Goal: Task Accomplishment & Management: Use online tool/utility

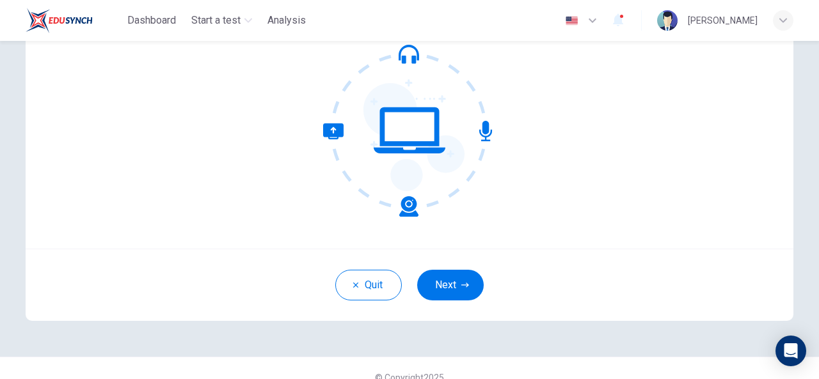
scroll to position [153, 0]
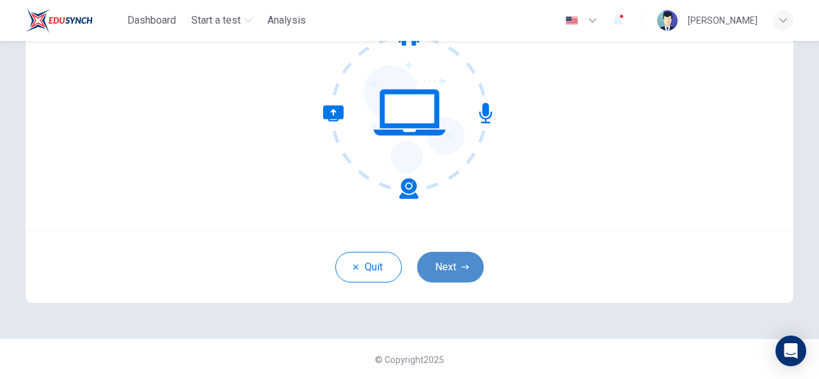
click at [452, 273] on button "Next" at bounding box center [450, 267] width 67 height 31
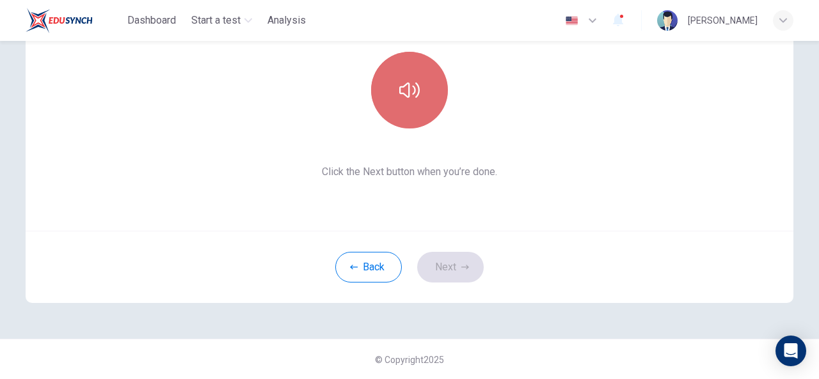
click at [408, 106] on button "button" at bounding box center [409, 90] width 77 height 77
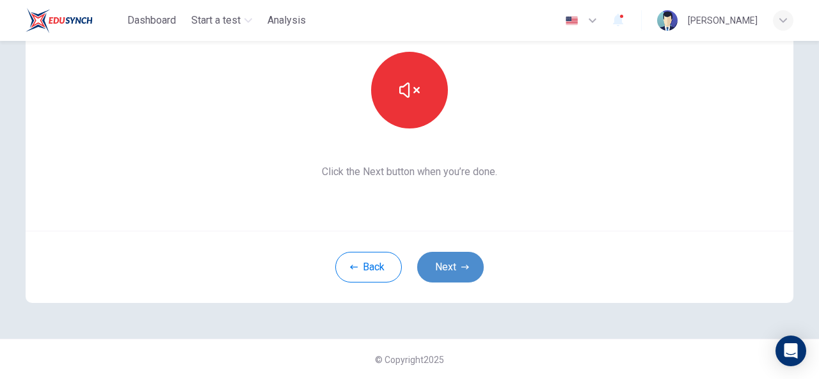
click at [452, 271] on button "Next" at bounding box center [450, 267] width 67 height 31
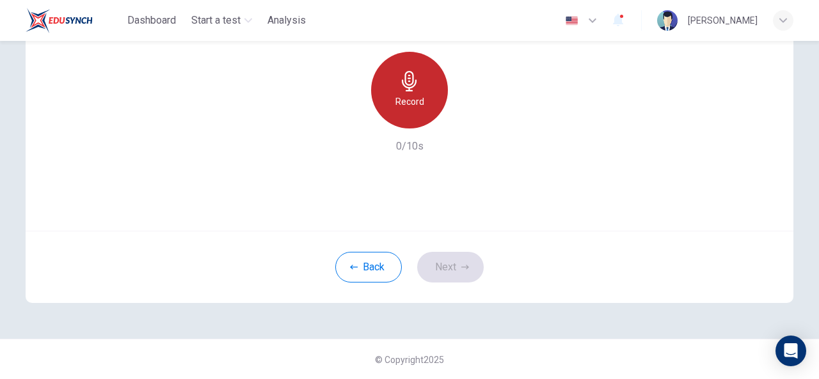
click at [411, 115] on div "Record" at bounding box center [409, 90] width 77 height 77
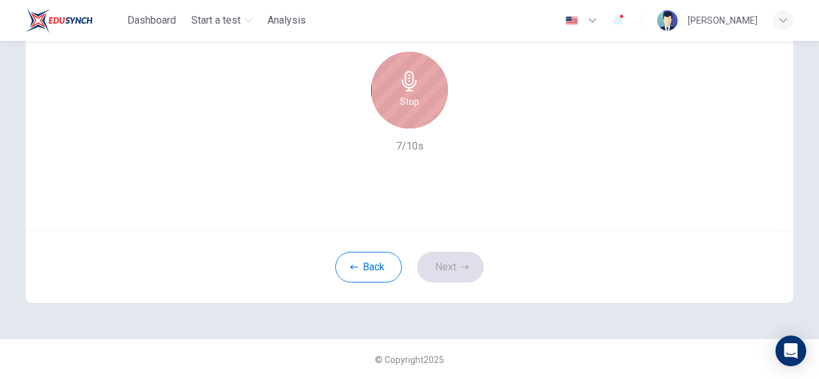
click at [411, 115] on div "Stop" at bounding box center [409, 90] width 77 height 77
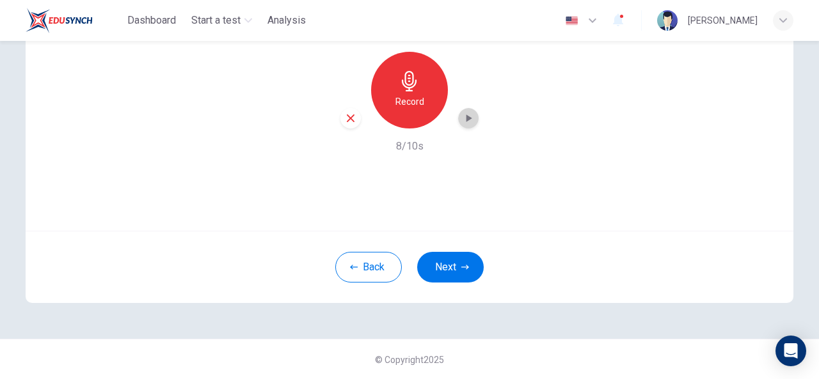
click at [465, 121] on icon "button" at bounding box center [468, 118] width 13 height 13
click at [448, 265] on button "Next" at bounding box center [450, 267] width 67 height 31
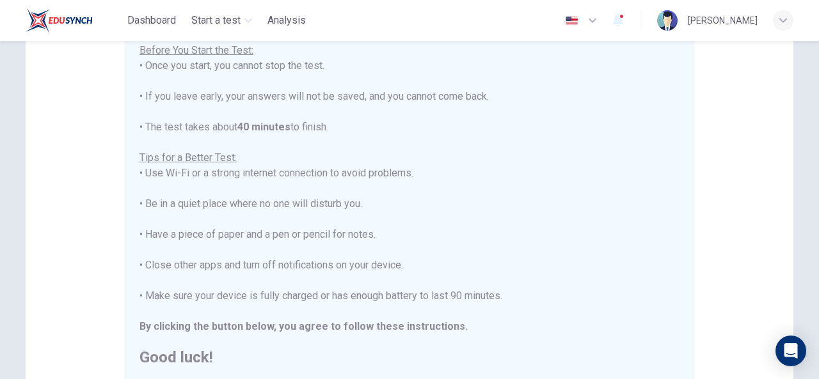
scroll to position [331, 0]
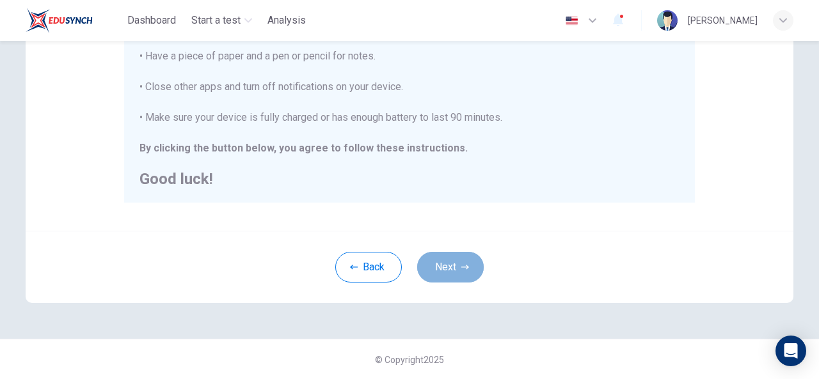
click at [463, 266] on icon "button" at bounding box center [465, 267] width 8 height 4
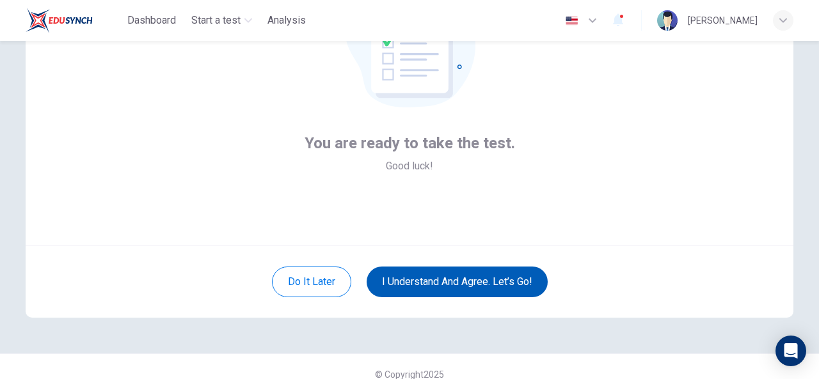
scroll to position [138, 0]
click at [436, 293] on button "I understand and agree. Let’s go!" at bounding box center [457, 282] width 181 height 31
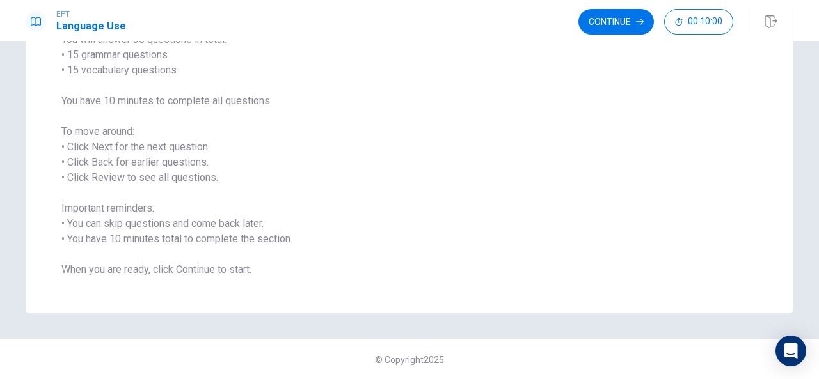
scroll to position [120, 0]
click at [611, 24] on button "Continue" at bounding box center [615, 22] width 75 height 26
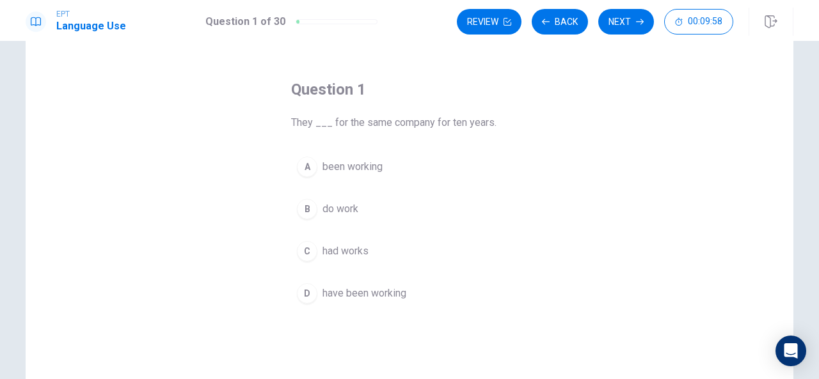
scroll to position [40, 0]
click at [389, 295] on span "have been working" at bounding box center [364, 293] width 84 height 15
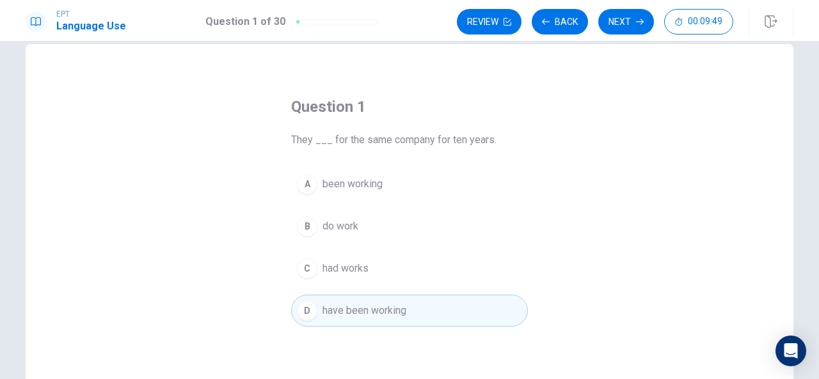
scroll to position [22, 0]
click at [635, 11] on button "Next" at bounding box center [626, 22] width 56 height 26
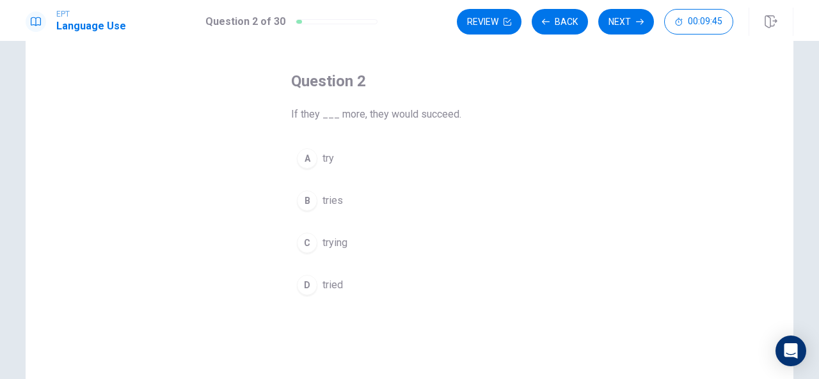
scroll to position [49, 0]
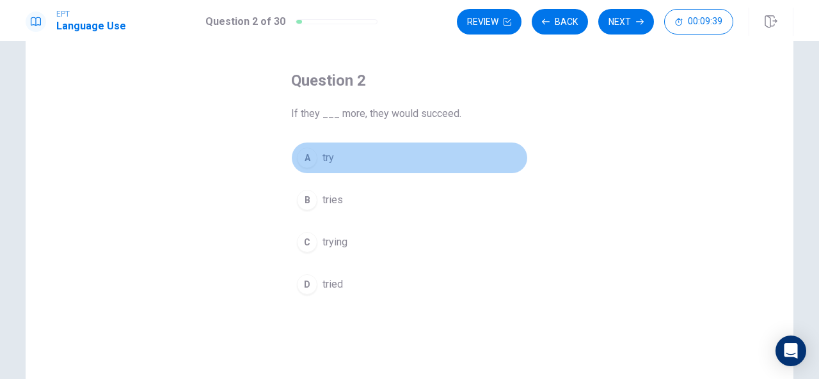
click at [330, 159] on span "try" at bounding box center [328, 157] width 12 height 15
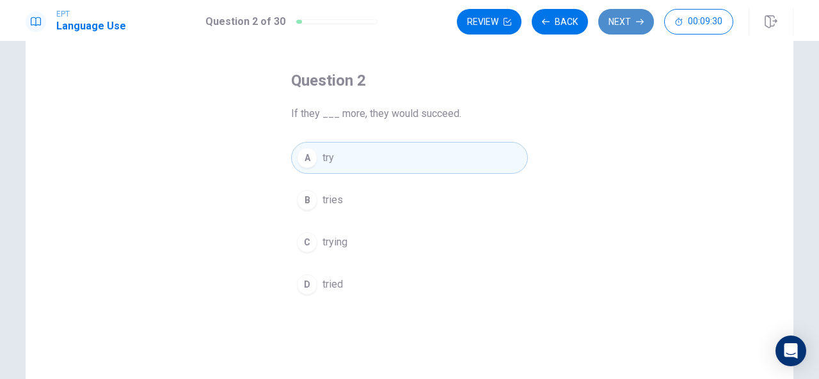
click at [625, 20] on button "Next" at bounding box center [626, 22] width 56 height 26
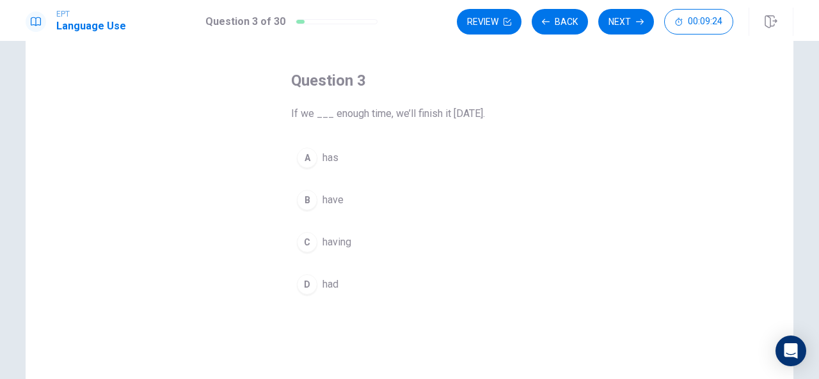
click at [345, 197] on button "B have" at bounding box center [409, 200] width 237 height 32
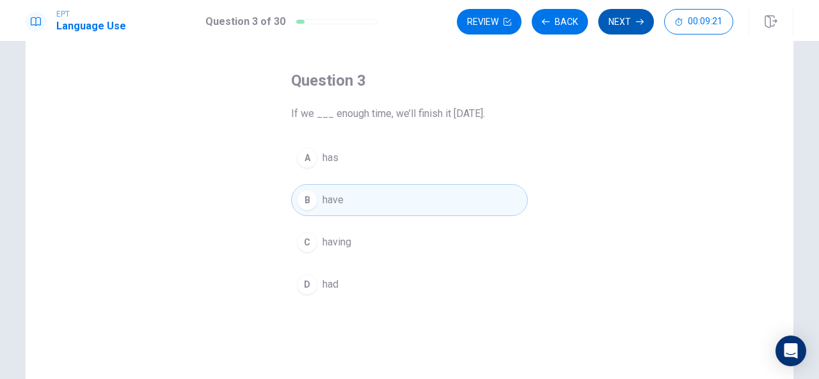
click at [630, 29] on button "Next" at bounding box center [626, 22] width 56 height 26
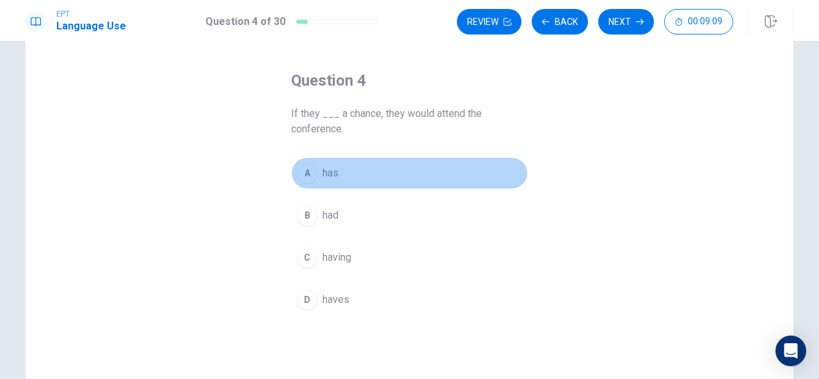
click at [330, 172] on span "has" at bounding box center [330, 173] width 16 height 15
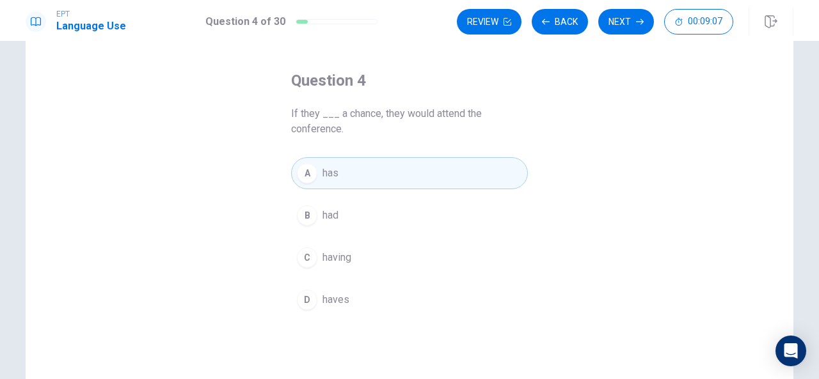
click at [415, 225] on button "B had" at bounding box center [409, 216] width 237 height 32
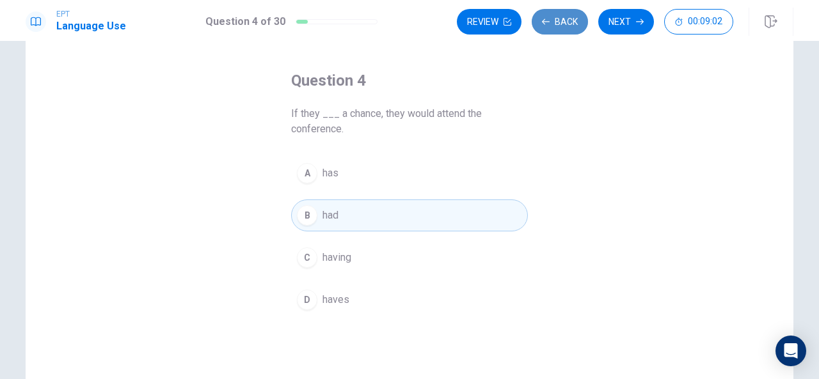
click at [559, 23] on button "Back" at bounding box center [560, 22] width 56 height 26
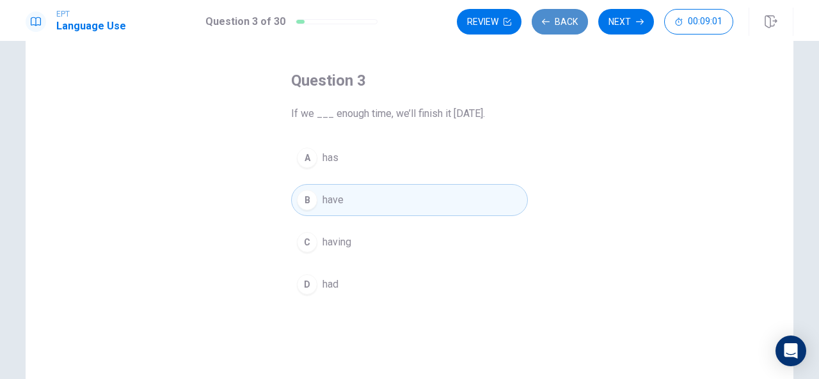
click at [559, 23] on button "Back" at bounding box center [560, 22] width 56 height 26
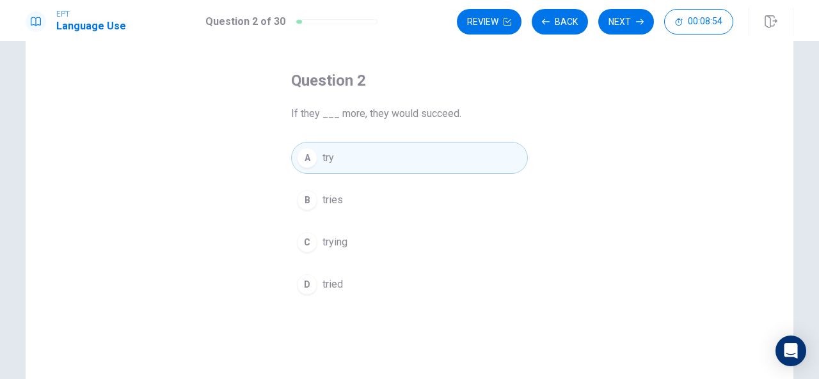
click at [386, 273] on button "D tried" at bounding box center [409, 285] width 237 height 32
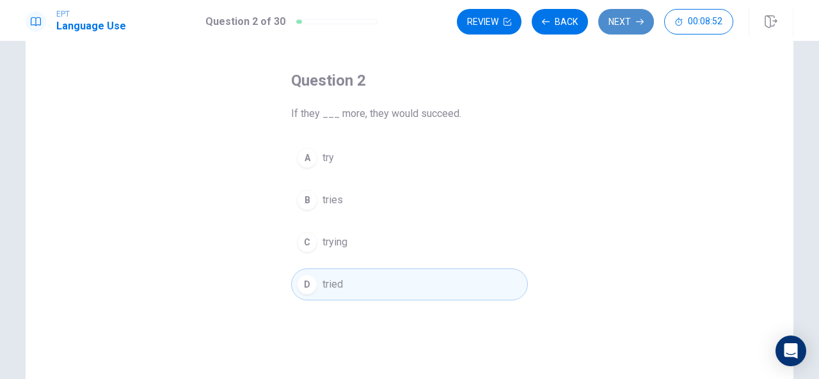
click at [635, 26] on button "Next" at bounding box center [626, 22] width 56 height 26
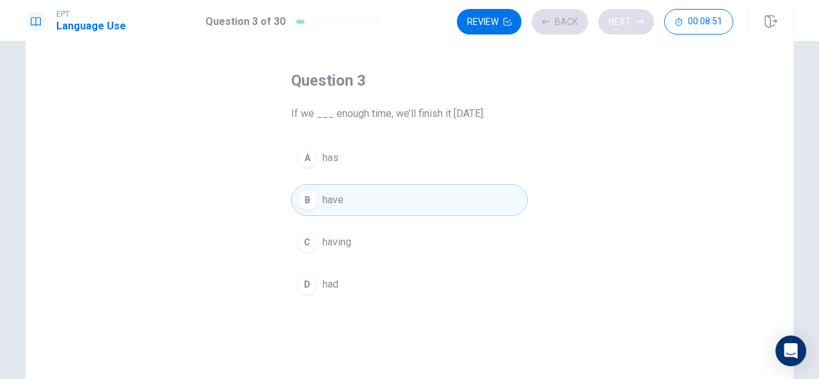
click at [635, 26] on div "Review Back Next 00:08:51" at bounding box center [595, 22] width 276 height 26
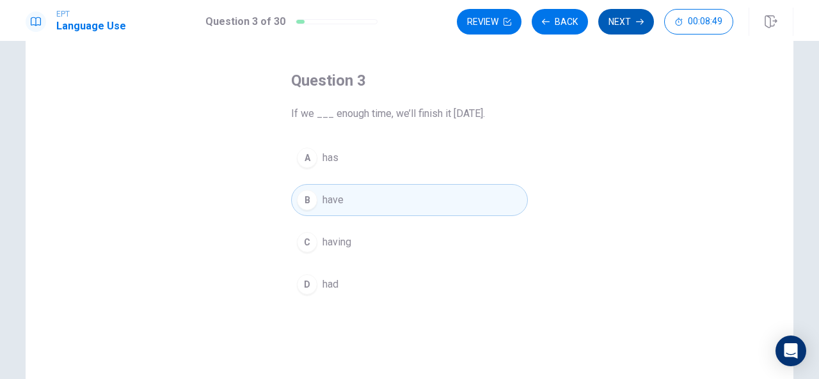
click at [635, 26] on button "Next" at bounding box center [626, 22] width 56 height 26
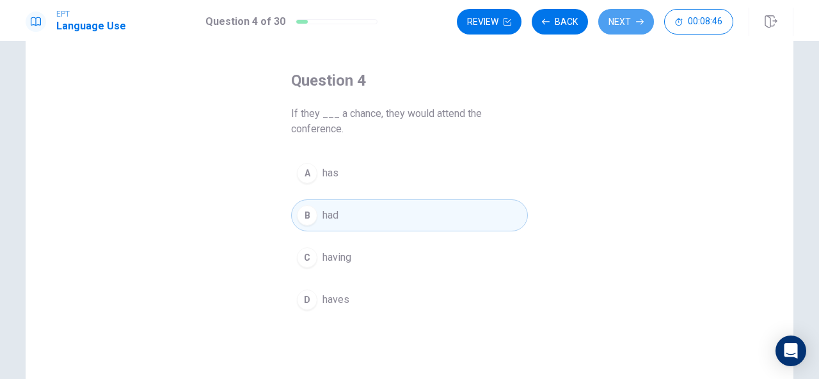
click at [635, 26] on button "Next" at bounding box center [626, 22] width 56 height 26
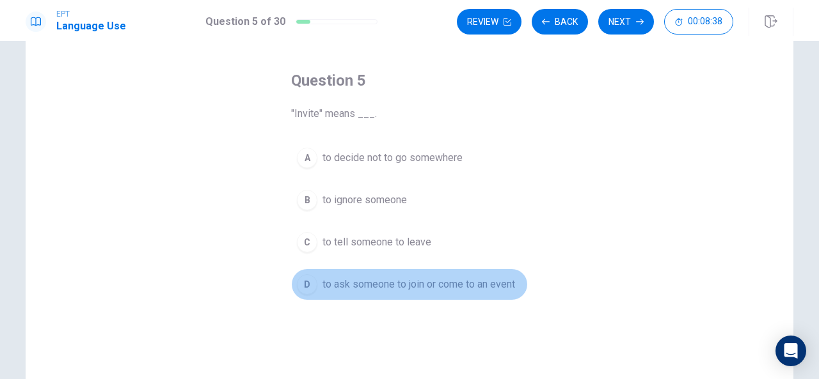
click at [416, 283] on span "to ask someone to join or come to an event" at bounding box center [418, 284] width 193 height 15
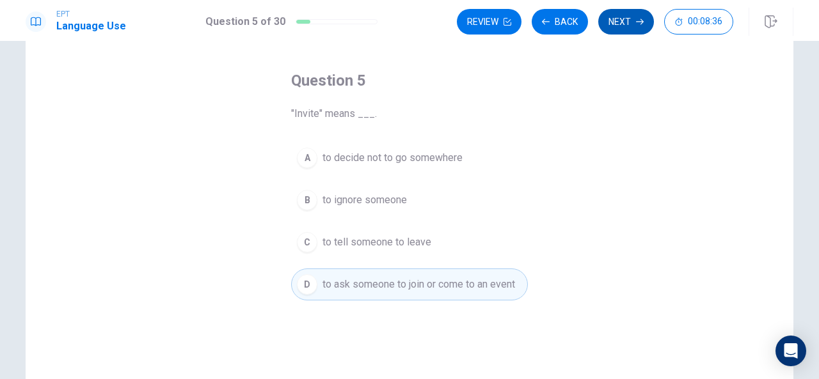
click at [609, 30] on button "Next" at bounding box center [626, 22] width 56 height 26
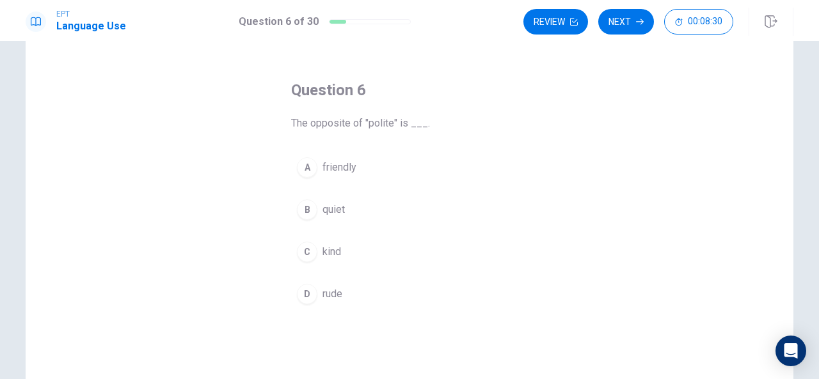
scroll to position [40, 0]
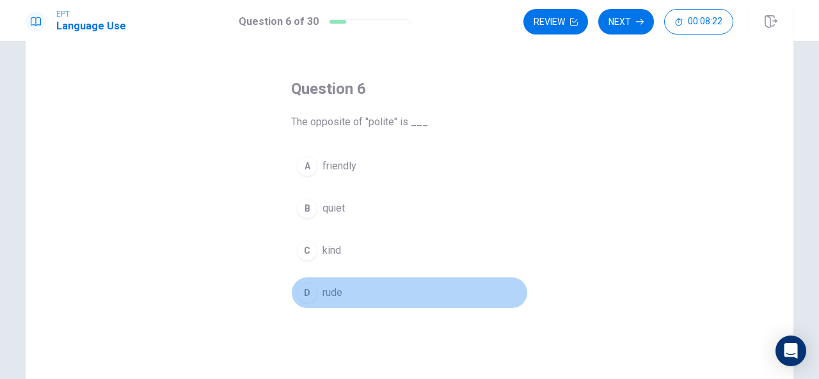
click at [349, 301] on button "D rude" at bounding box center [409, 293] width 237 height 32
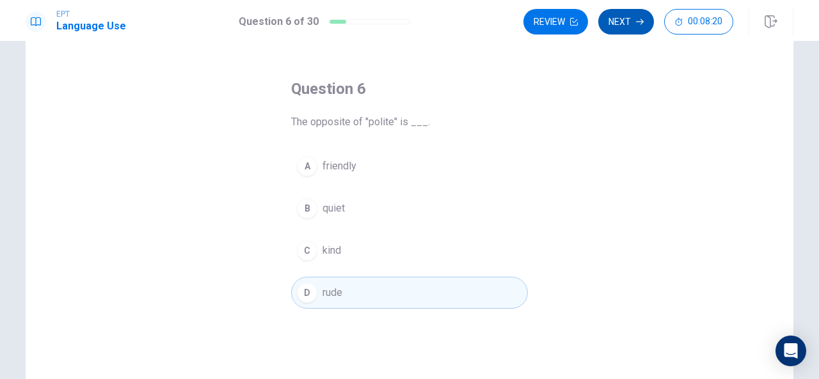
click at [630, 24] on button "Next" at bounding box center [626, 22] width 56 height 26
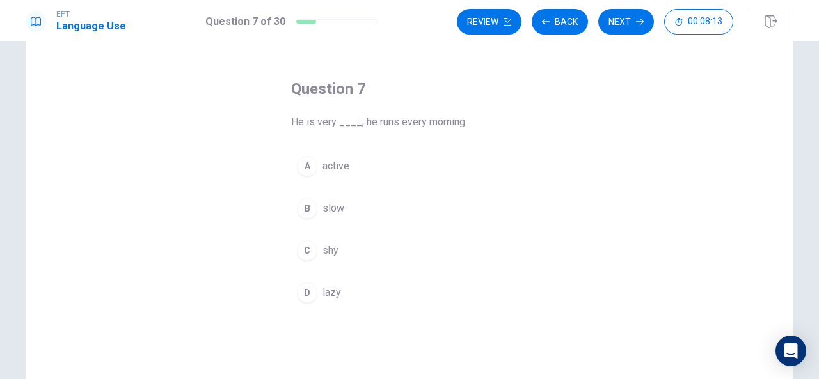
click at [362, 166] on button "A active" at bounding box center [409, 166] width 237 height 32
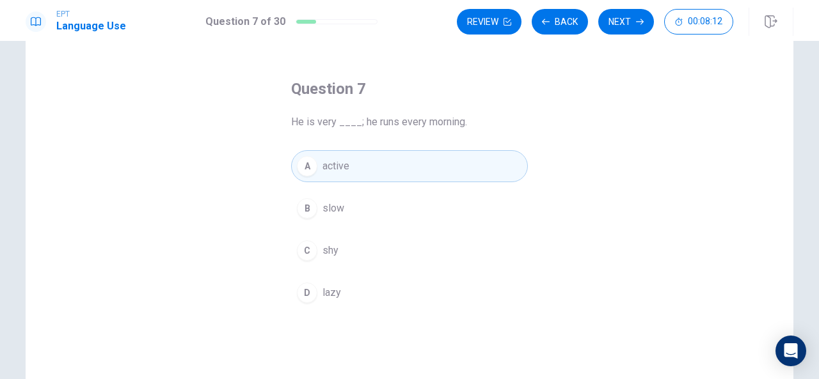
click at [362, 166] on button "A active" at bounding box center [409, 166] width 237 height 32
click at [626, 28] on button "Next" at bounding box center [626, 22] width 56 height 26
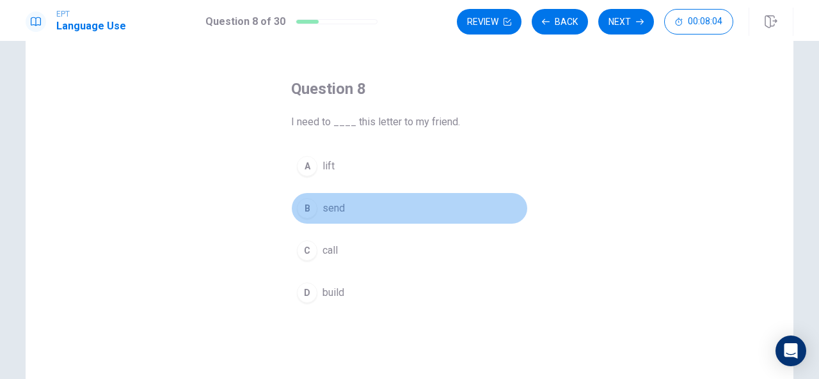
click at [333, 212] on span "send" at bounding box center [333, 208] width 22 height 15
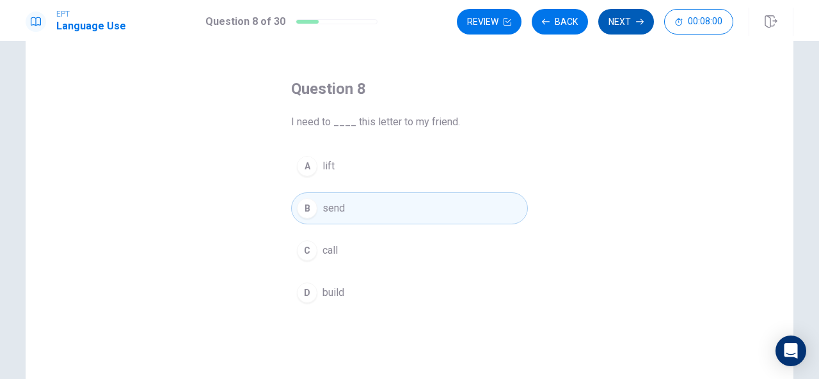
click at [639, 21] on icon "button" at bounding box center [640, 22] width 8 height 6
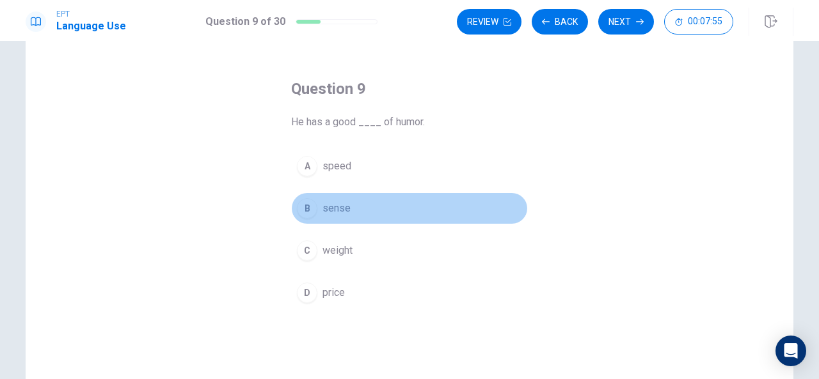
click at [340, 204] on span "sense" at bounding box center [336, 208] width 28 height 15
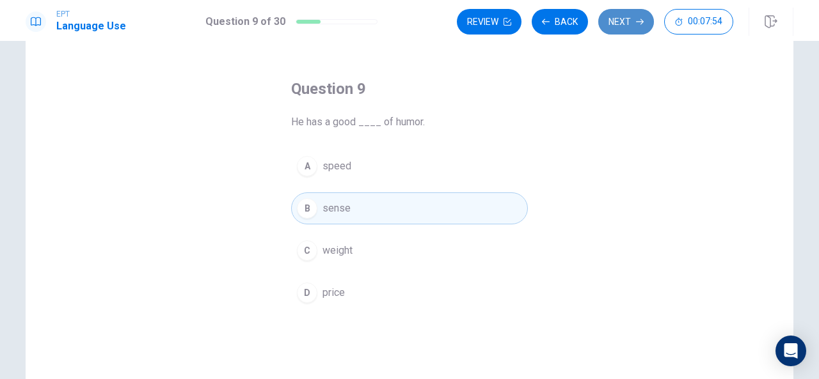
click at [628, 25] on button "Next" at bounding box center [626, 22] width 56 height 26
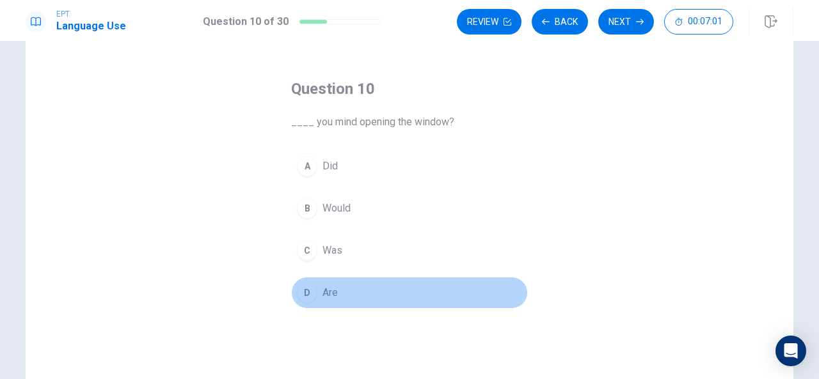
click at [335, 287] on button "D Are" at bounding box center [409, 293] width 237 height 32
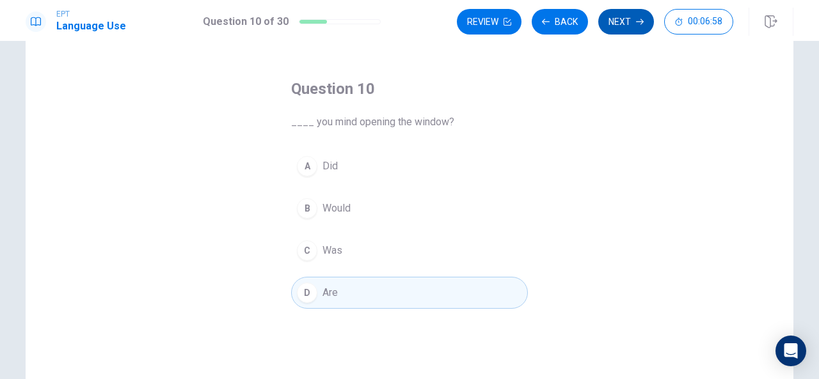
click at [629, 17] on button "Next" at bounding box center [626, 22] width 56 height 26
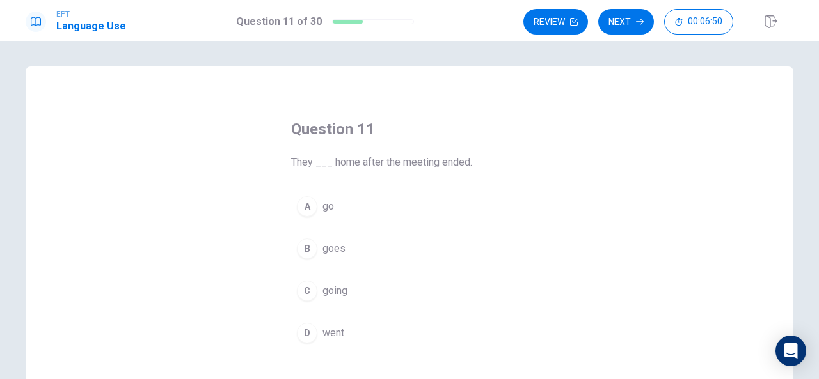
scroll to position [33, 0]
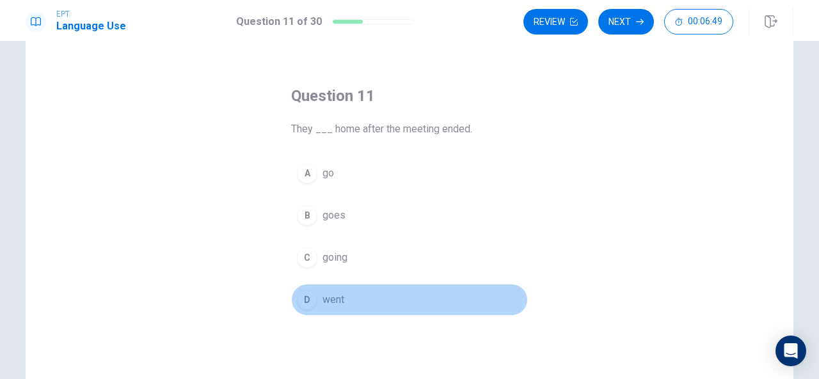
click at [364, 300] on button "D went" at bounding box center [409, 300] width 237 height 32
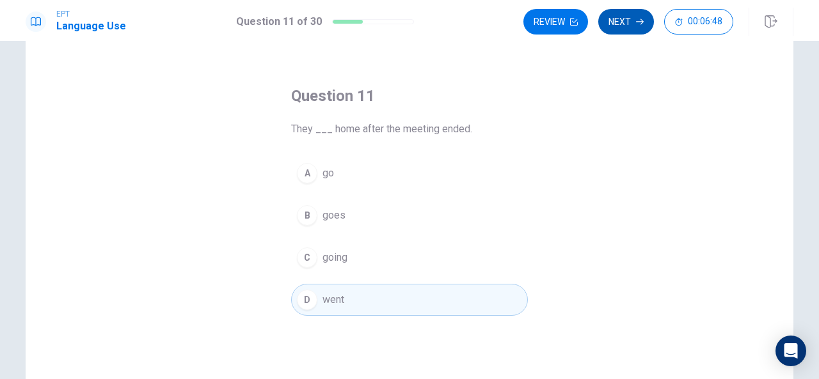
click at [633, 31] on button "Next" at bounding box center [626, 22] width 56 height 26
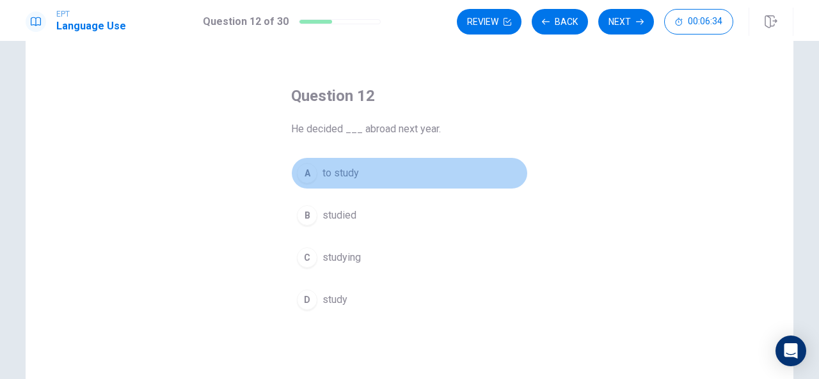
click at [352, 181] on button "A to study" at bounding box center [409, 173] width 237 height 32
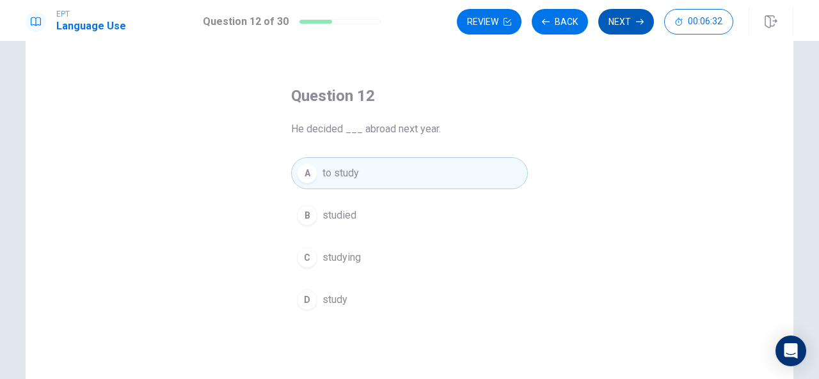
click at [635, 22] on button "Next" at bounding box center [626, 22] width 56 height 26
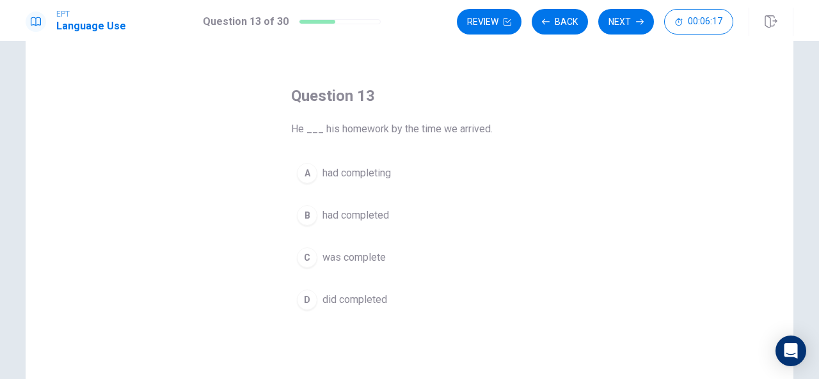
click at [384, 224] on button "B had completed" at bounding box center [409, 216] width 237 height 32
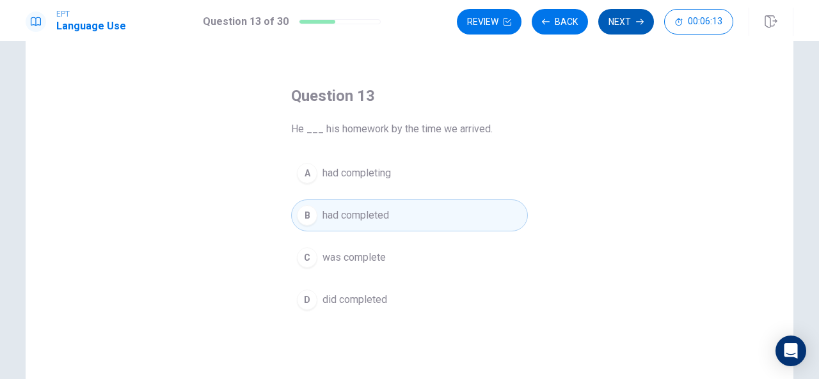
click at [624, 21] on button "Next" at bounding box center [626, 22] width 56 height 26
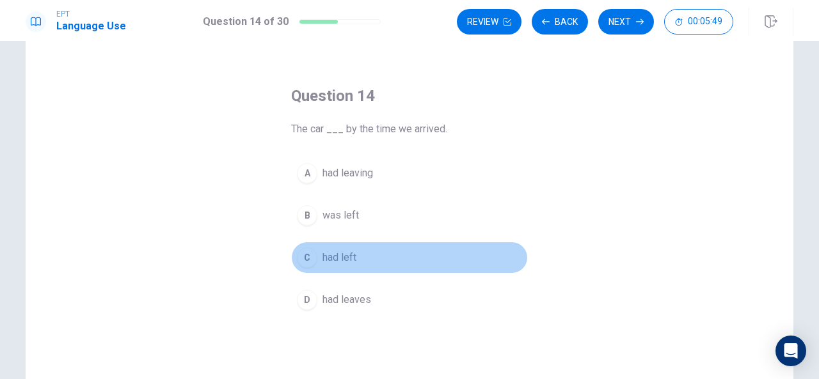
click at [354, 258] on button "C had left" at bounding box center [409, 258] width 237 height 32
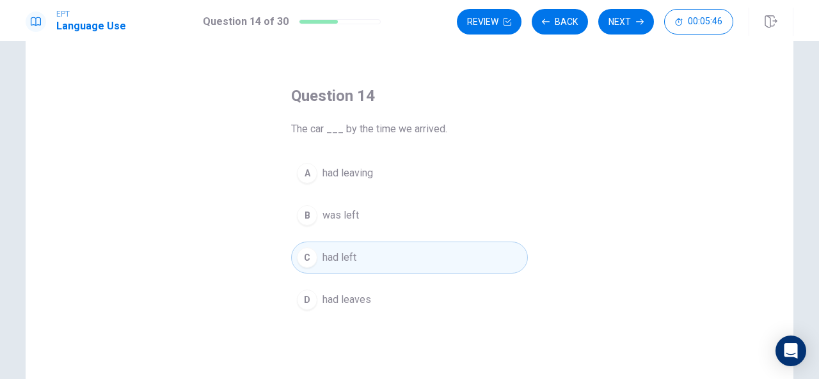
click at [625, 45] on div "Question 14 The car ___ by the time we arrived. A had leaving B was left C had …" at bounding box center [410, 255] width 768 height 445
click at [630, 24] on button "Next" at bounding box center [626, 22] width 56 height 26
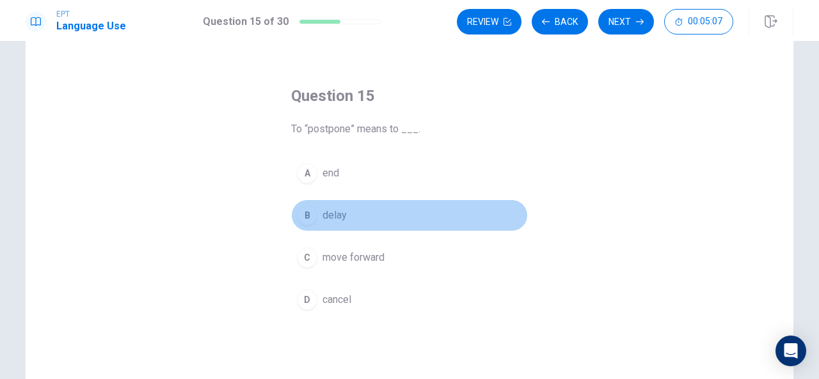
click at [327, 215] on span "delay" at bounding box center [334, 215] width 24 height 15
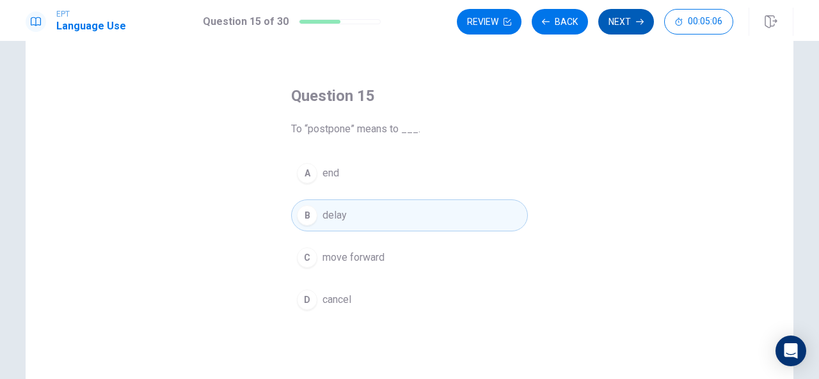
click at [623, 27] on button "Next" at bounding box center [626, 22] width 56 height 26
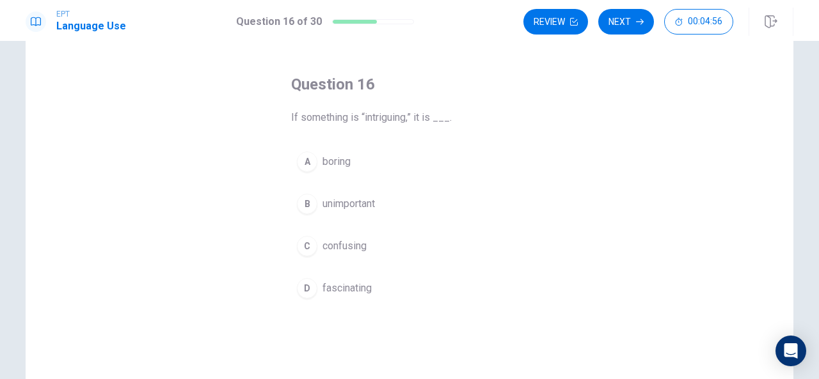
scroll to position [47, 0]
click at [335, 157] on span "boring" at bounding box center [336, 159] width 28 height 15
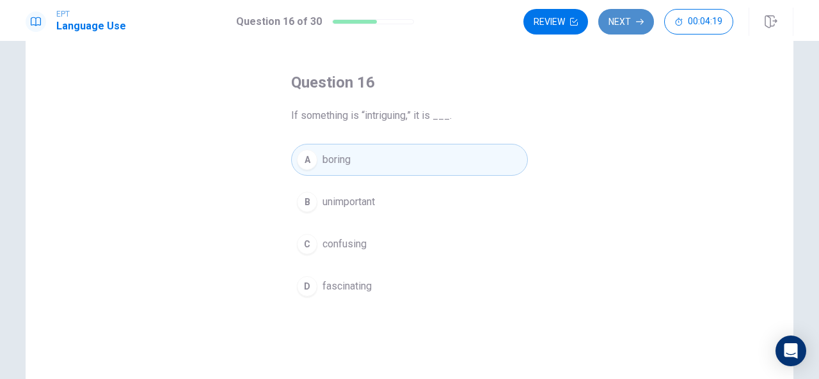
click at [645, 33] on button "Next" at bounding box center [626, 22] width 56 height 26
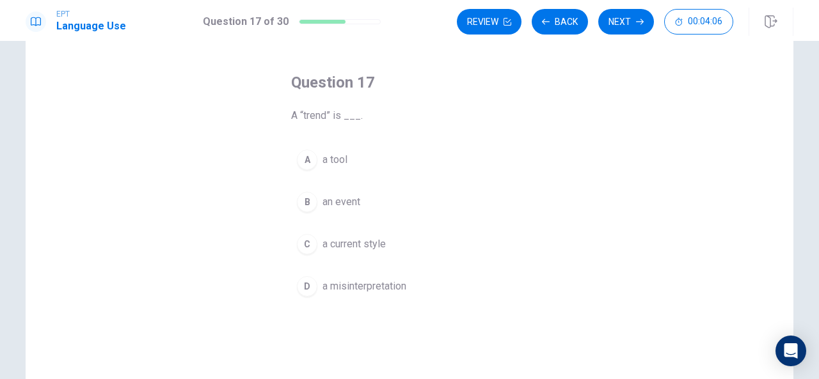
click at [380, 280] on span "a misinterpretation" at bounding box center [364, 286] width 84 height 15
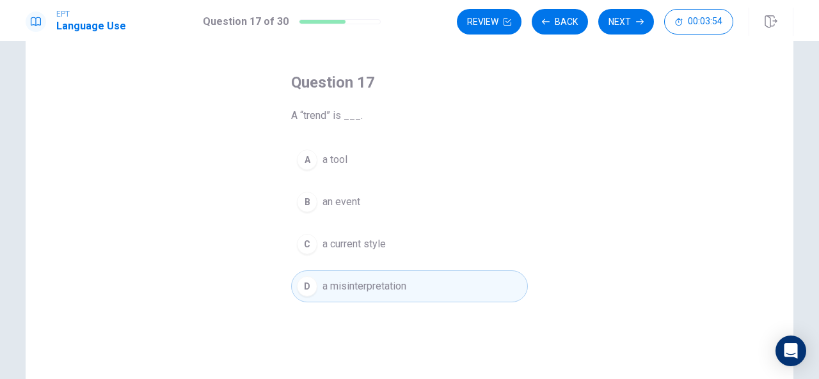
click at [621, 36] on div "EPT Language Use Question 17 of 30 Review Back Next 00:03:54" at bounding box center [409, 20] width 819 height 41
click at [626, 25] on button "Next" at bounding box center [626, 22] width 56 height 26
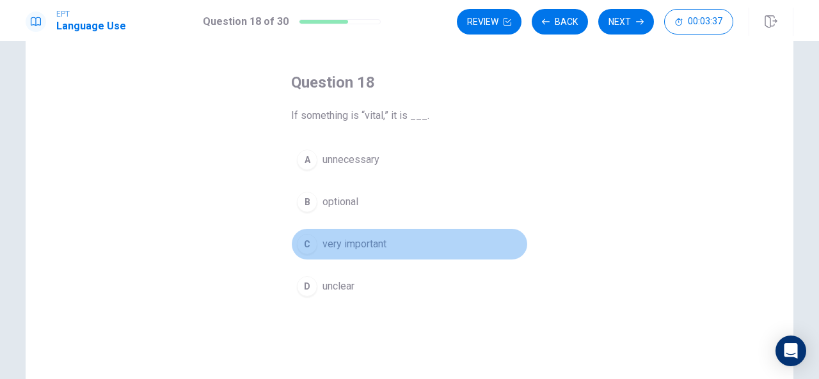
click at [398, 250] on button "C very important" at bounding box center [409, 244] width 237 height 32
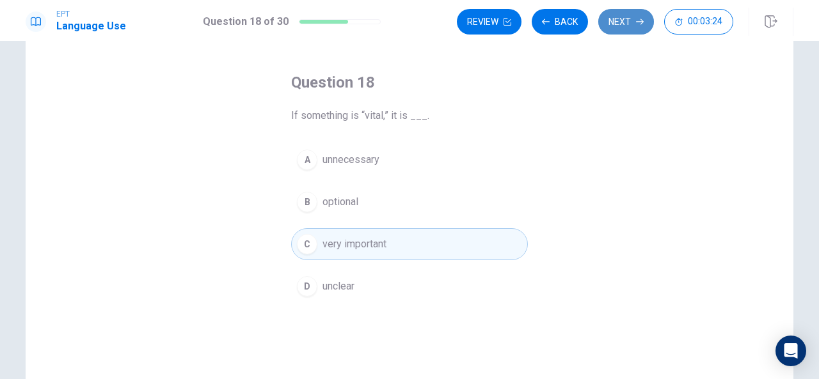
click at [624, 32] on button "Next" at bounding box center [626, 22] width 56 height 26
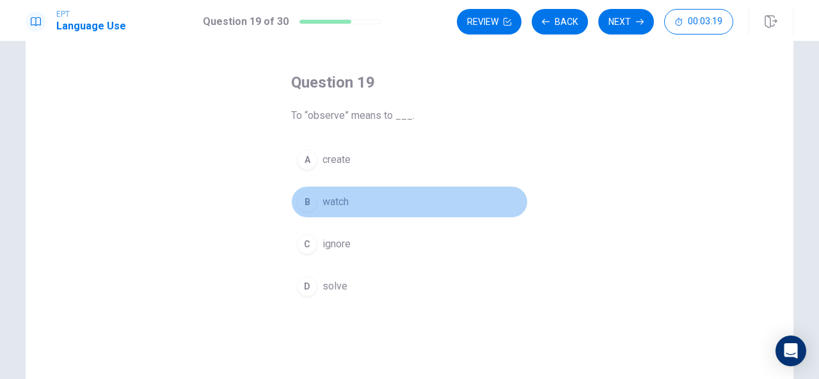
click at [344, 208] on span "watch" at bounding box center [335, 202] width 26 height 15
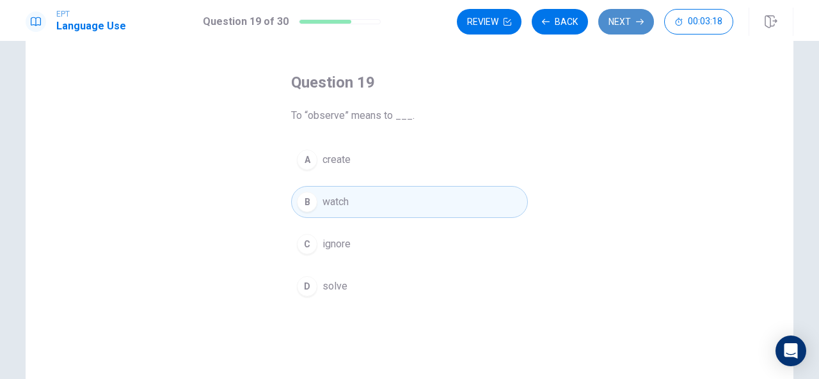
click at [622, 29] on button "Next" at bounding box center [626, 22] width 56 height 26
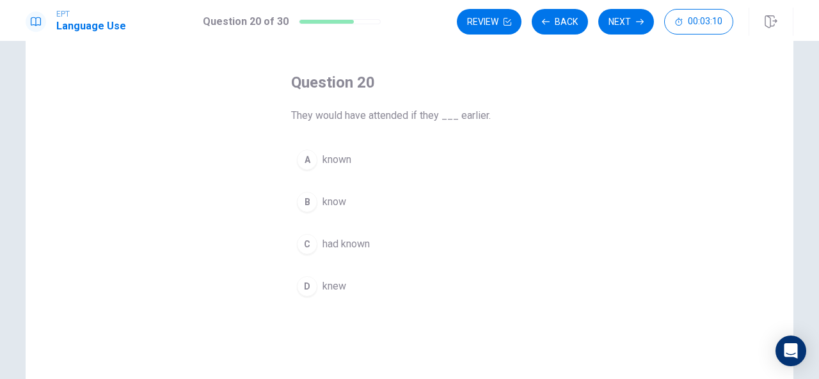
click at [338, 287] on span "knew" at bounding box center [334, 286] width 24 height 15
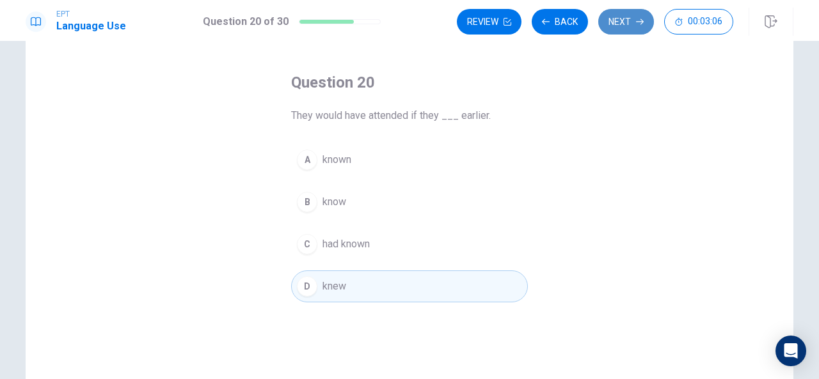
click at [625, 29] on button "Next" at bounding box center [626, 22] width 56 height 26
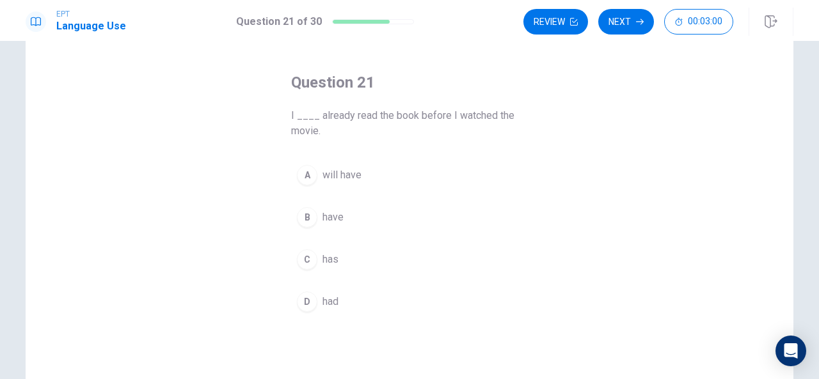
scroll to position [46, 0]
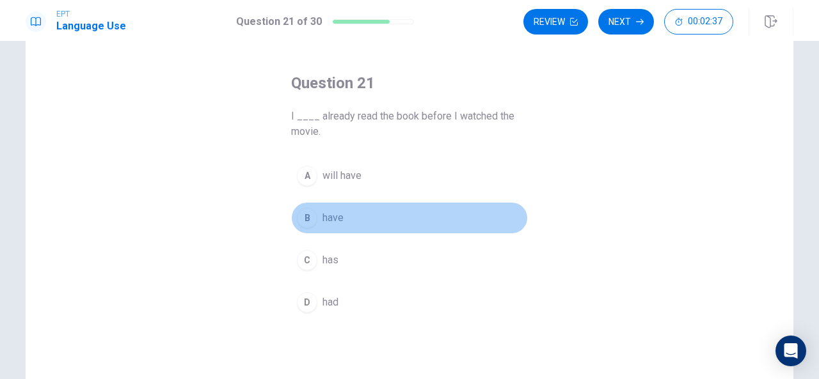
click at [339, 221] on span "have" at bounding box center [332, 217] width 21 height 15
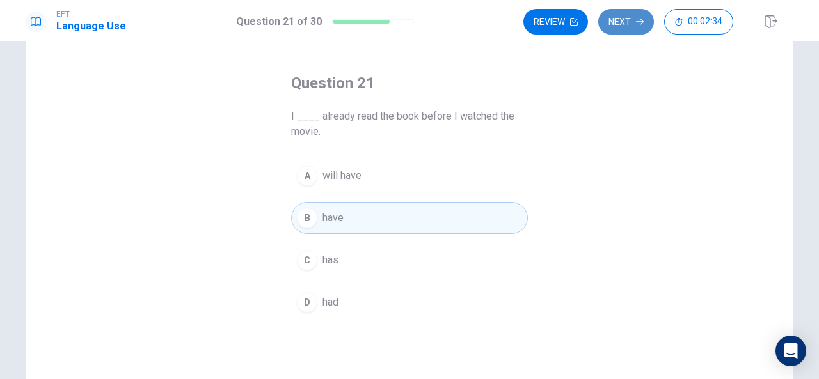
click at [631, 22] on button "Next" at bounding box center [626, 22] width 56 height 26
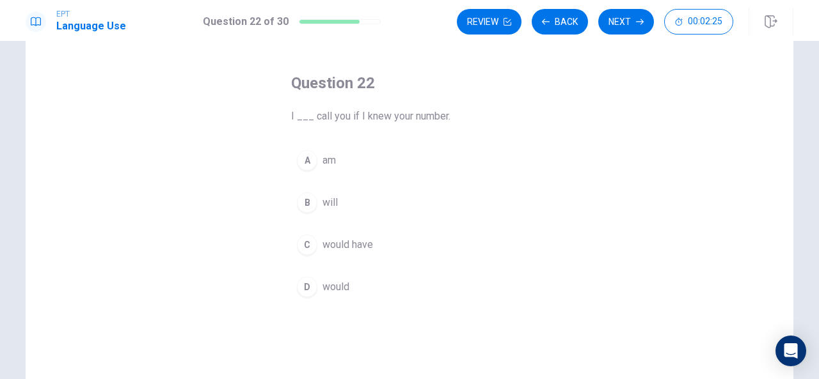
click at [338, 289] on span "would" at bounding box center [335, 287] width 27 height 15
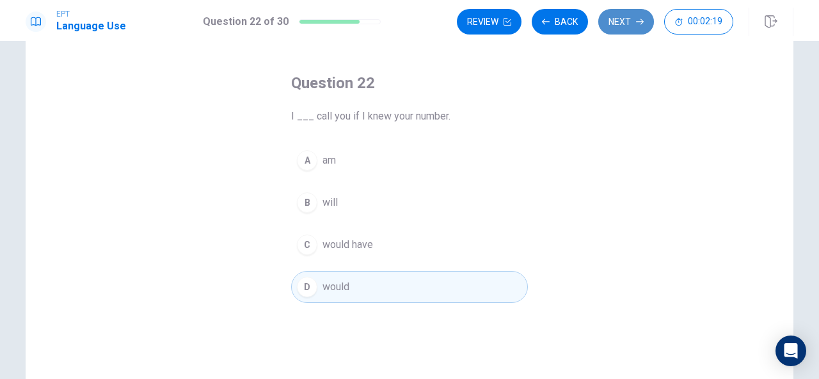
click at [630, 31] on button "Next" at bounding box center [626, 22] width 56 height 26
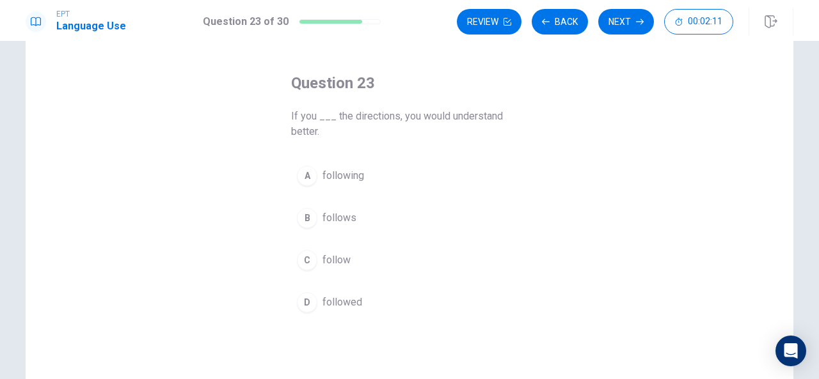
click at [344, 264] on span "follow" at bounding box center [336, 260] width 28 height 15
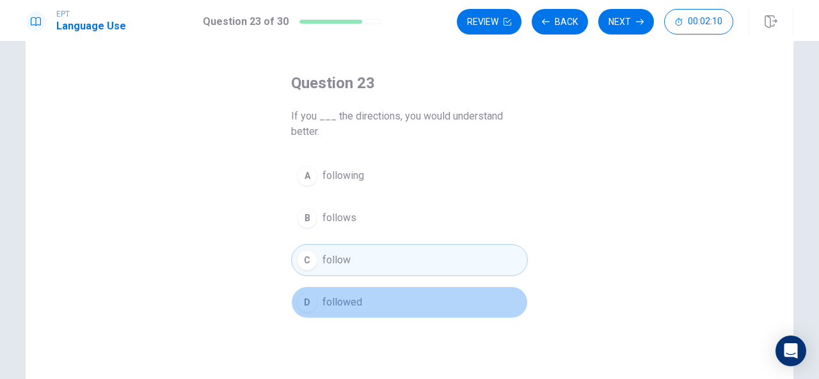
click at [320, 310] on button "D followed" at bounding box center [409, 303] width 237 height 32
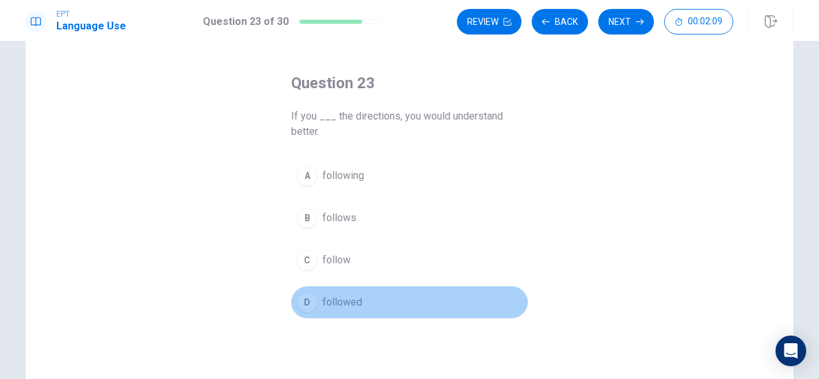
click at [320, 310] on button "D followed" at bounding box center [409, 303] width 237 height 32
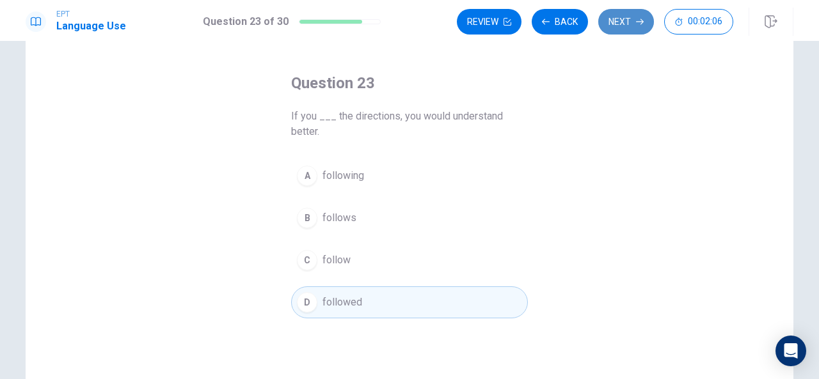
click at [639, 33] on button "Next" at bounding box center [626, 22] width 56 height 26
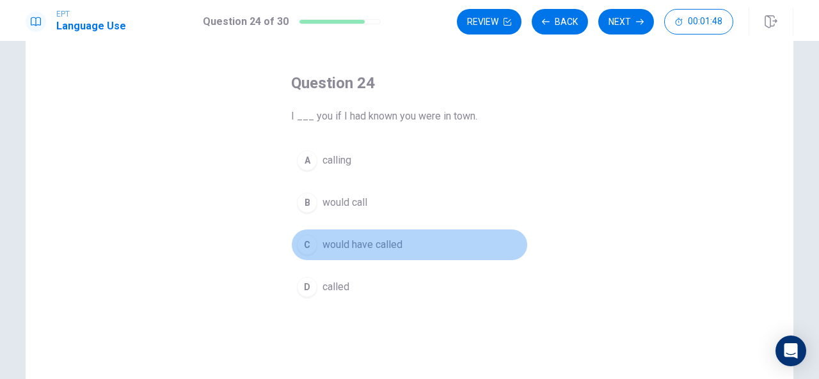
click at [376, 249] on span "would have called" at bounding box center [362, 244] width 80 height 15
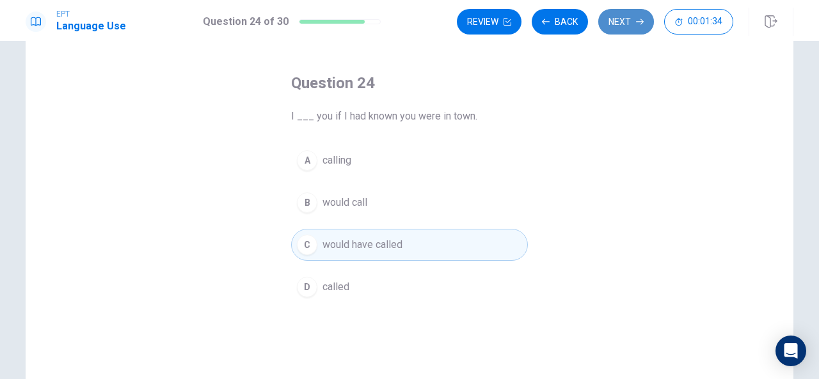
click at [623, 19] on button "Next" at bounding box center [626, 22] width 56 height 26
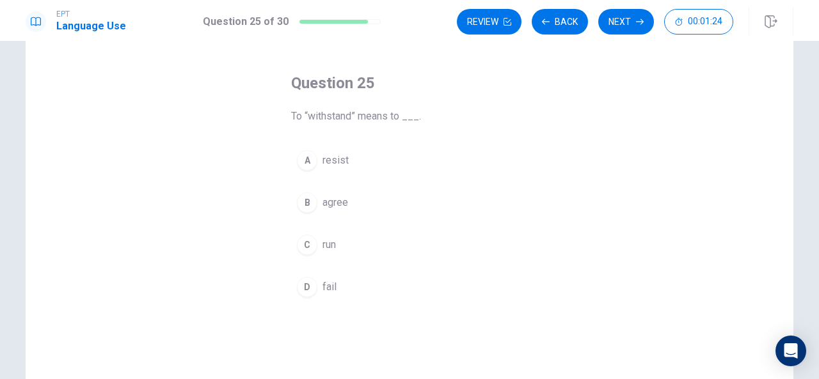
click at [343, 167] on span "resist" at bounding box center [335, 160] width 26 height 15
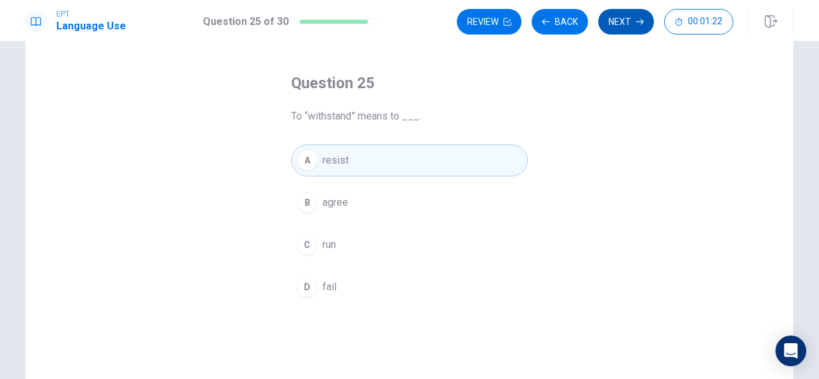
click at [628, 27] on button "Next" at bounding box center [626, 22] width 56 height 26
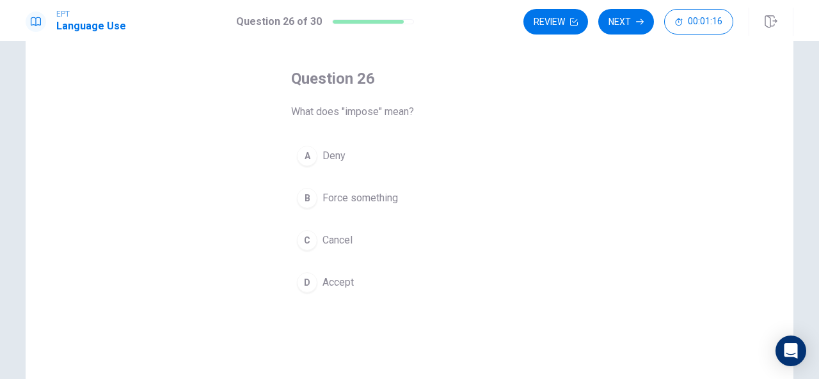
scroll to position [47, 0]
click at [372, 207] on span "Force something" at bounding box center [359, 201] width 75 height 15
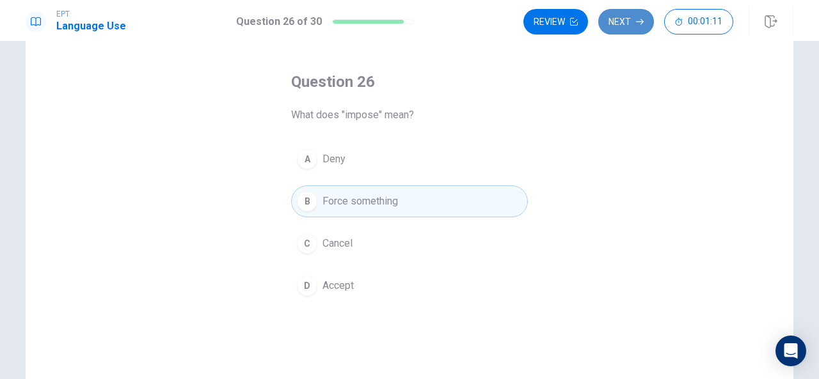
click at [631, 28] on button "Next" at bounding box center [626, 22] width 56 height 26
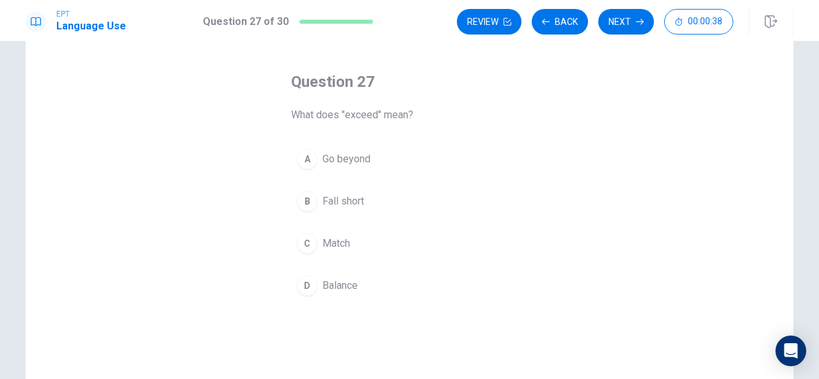
click at [357, 163] on span "Go beyond" at bounding box center [346, 159] width 48 height 15
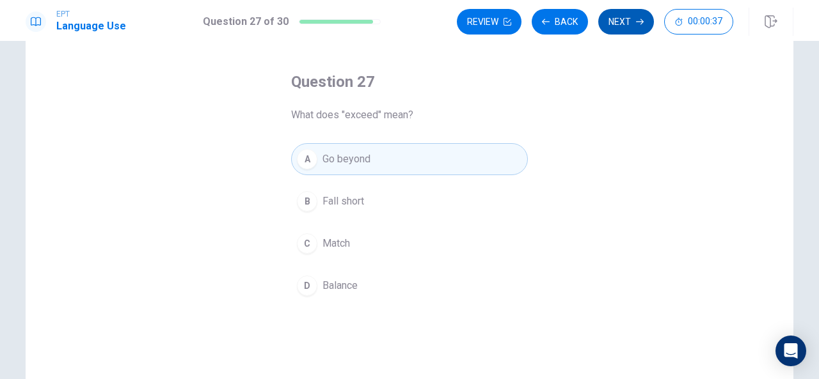
click at [635, 25] on button "Next" at bounding box center [626, 22] width 56 height 26
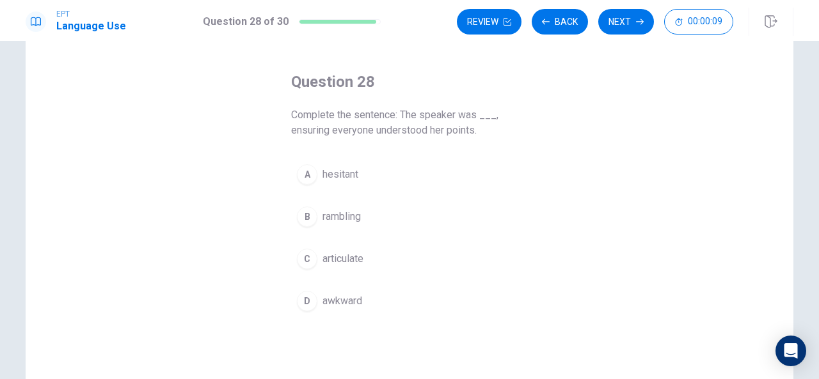
click at [342, 170] on span "hesitant" at bounding box center [340, 174] width 36 height 15
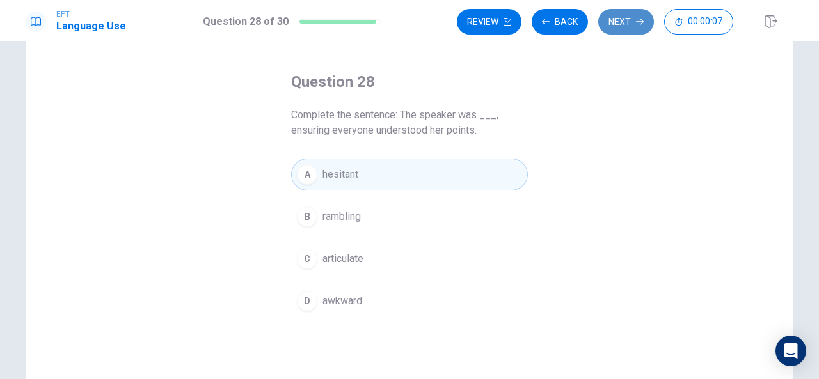
click at [618, 34] on button "Next" at bounding box center [626, 22] width 56 height 26
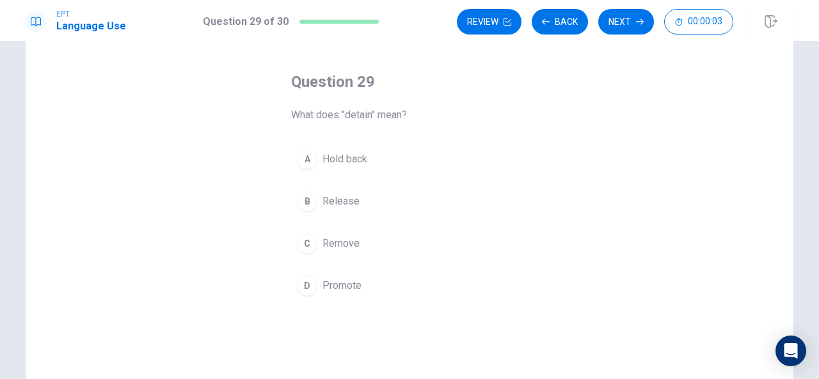
click at [343, 205] on span "Release" at bounding box center [340, 201] width 37 height 15
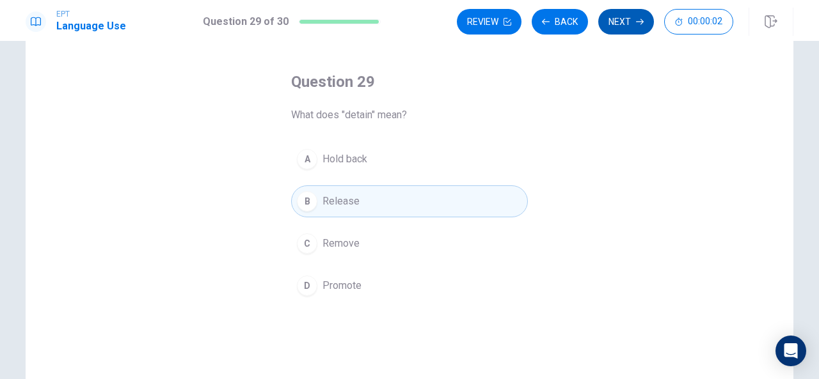
click at [635, 13] on button "Next" at bounding box center [626, 22] width 56 height 26
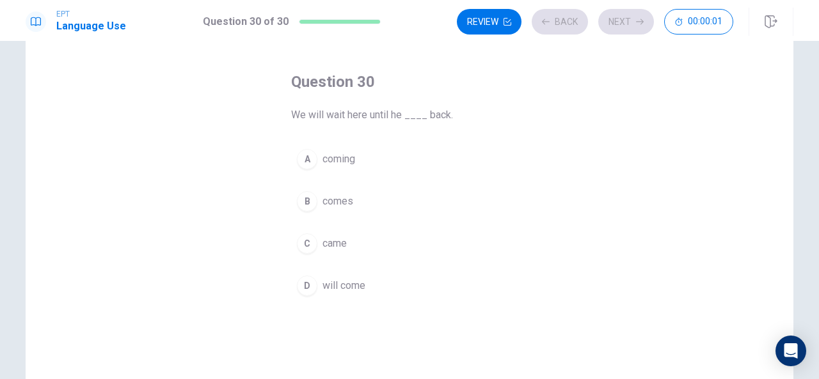
click at [331, 205] on span "comes" at bounding box center [337, 201] width 31 height 15
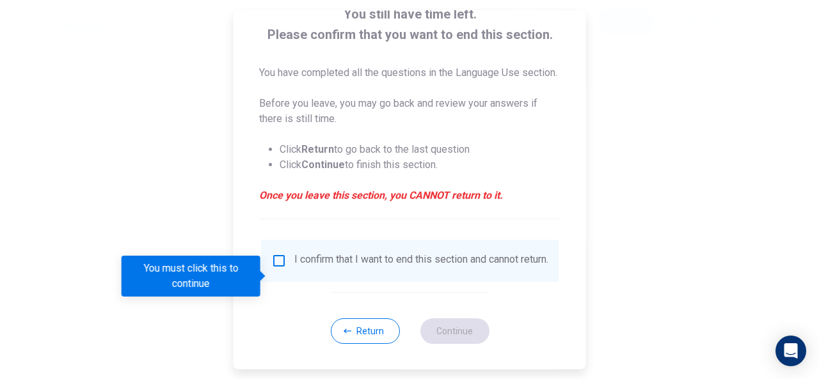
scroll to position [113, 0]
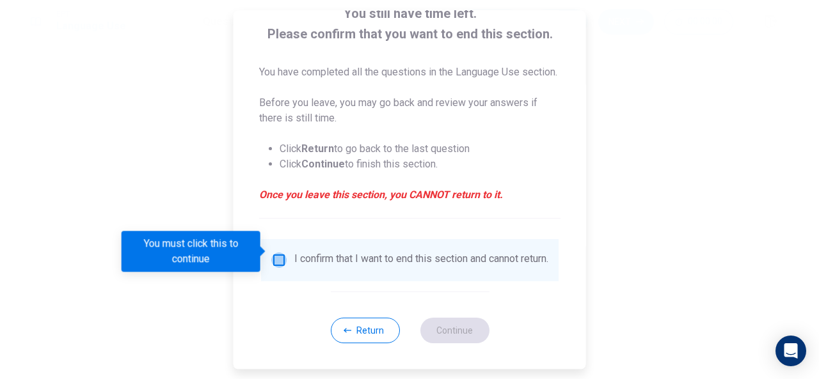
click at [276, 253] on input "You must click this to continue" at bounding box center [278, 260] width 15 height 15
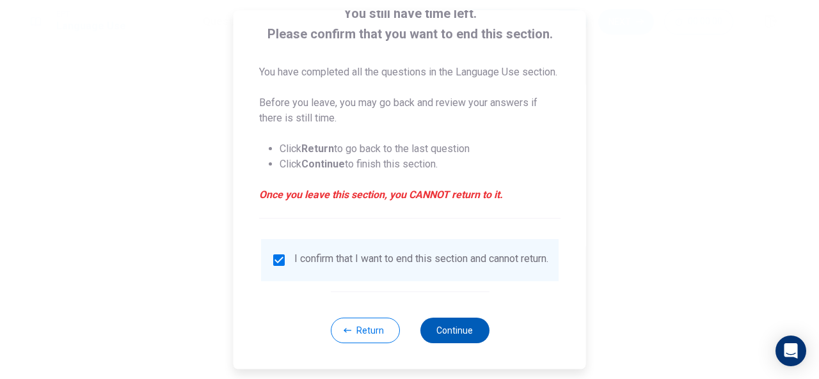
click at [450, 333] on button "Continue" at bounding box center [454, 331] width 69 height 26
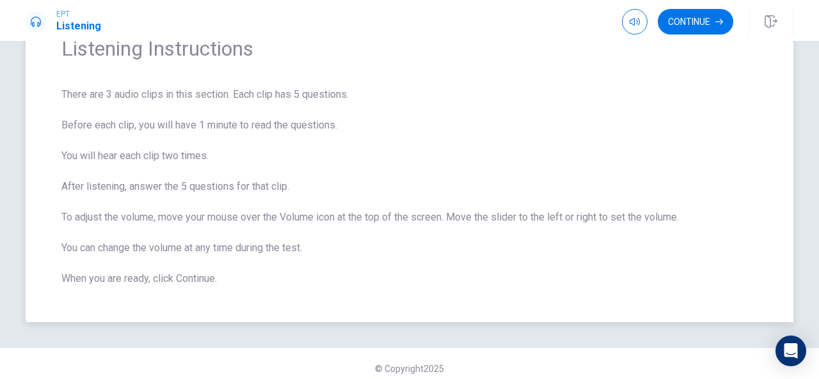
scroll to position [75, 0]
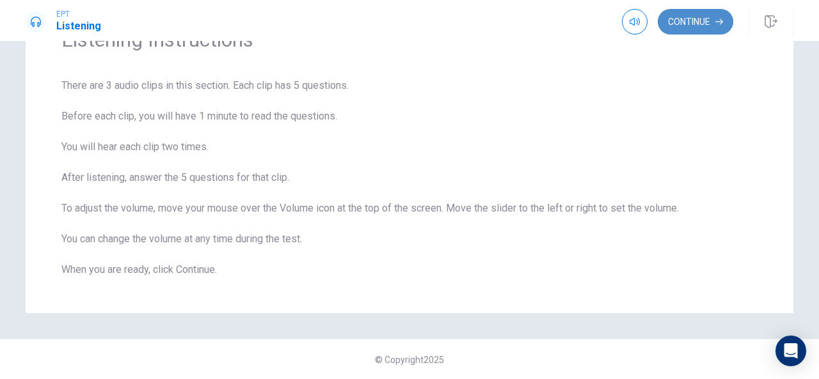
click at [693, 26] on button "Continue" at bounding box center [695, 22] width 75 height 26
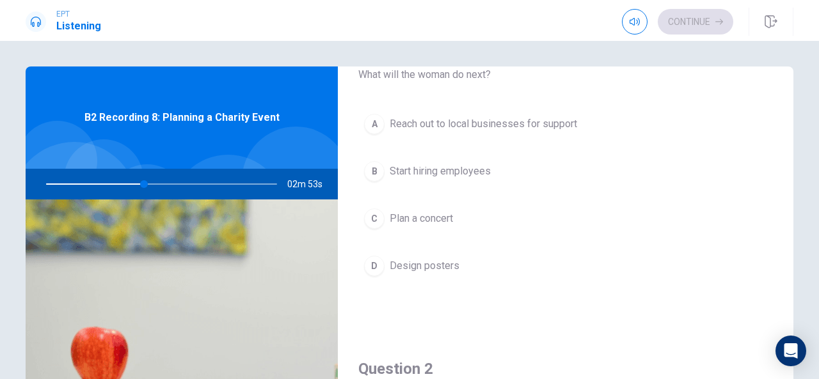
scroll to position [61, 0]
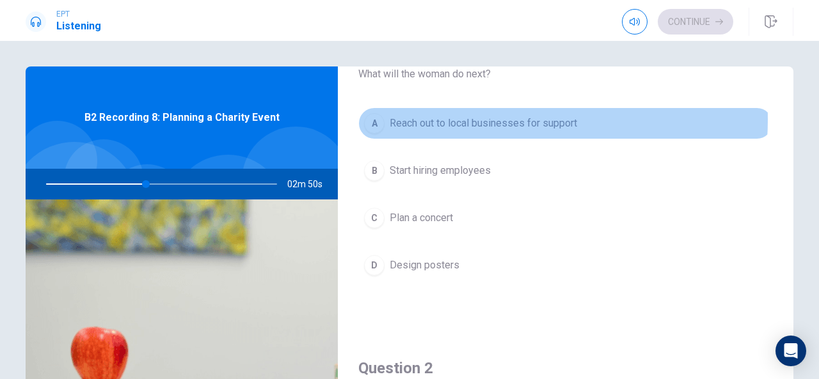
click at [464, 120] on span "Reach out to local businesses for support" at bounding box center [483, 123] width 187 height 15
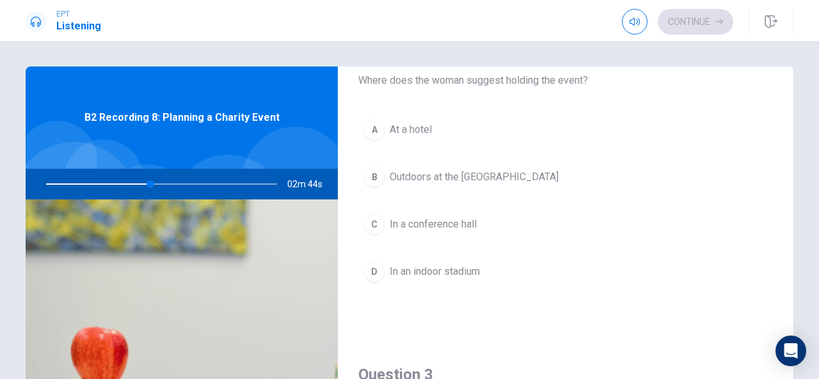
scroll to position [382, 0]
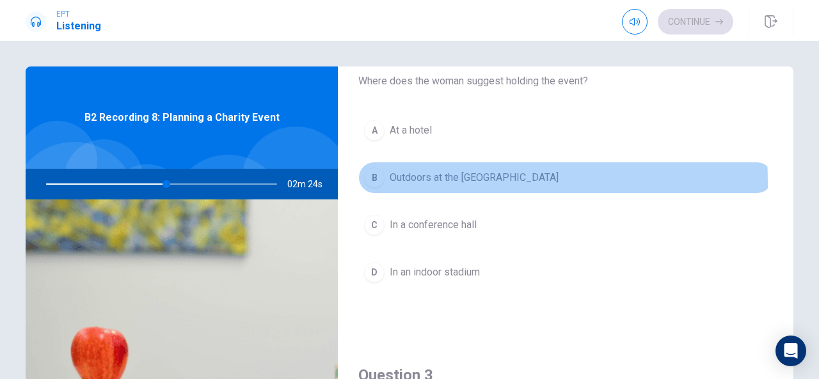
click at [421, 180] on span "Outdoors at the [GEOGRAPHIC_DATA]" at bounding box center [474, 177] width 169 height 15
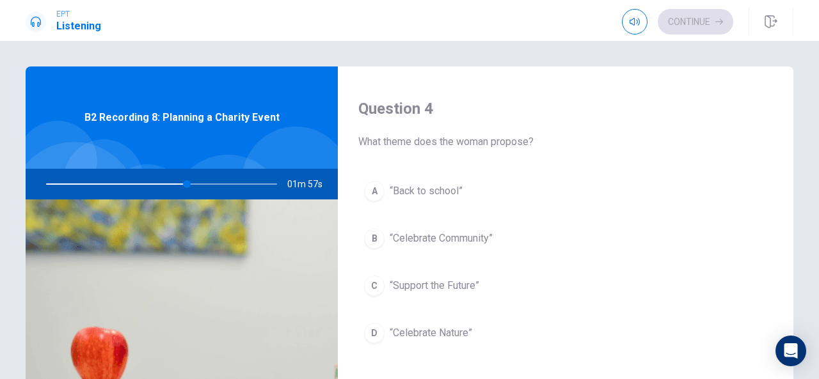
scroll to position [978, 0]
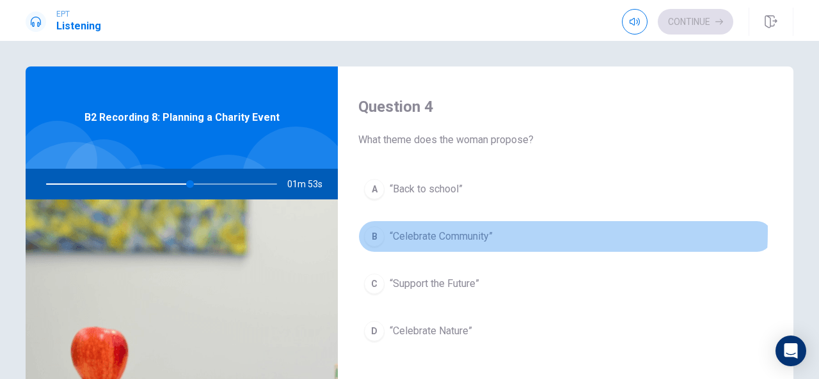
click at [447, 229] on span "“Celebrate Community”" at bounding box center [441, 236] width 103 height 15
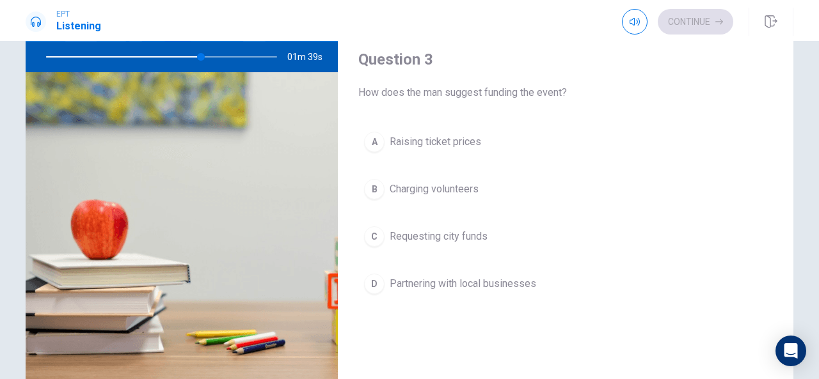
scroll to position [567, 0]
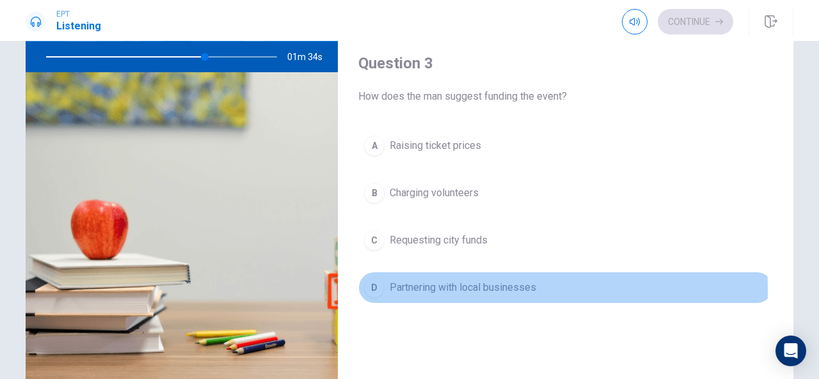
click at [434, 285] on span "Partnering with local businesses" at bounding box center [463, 287] width 147 height 15
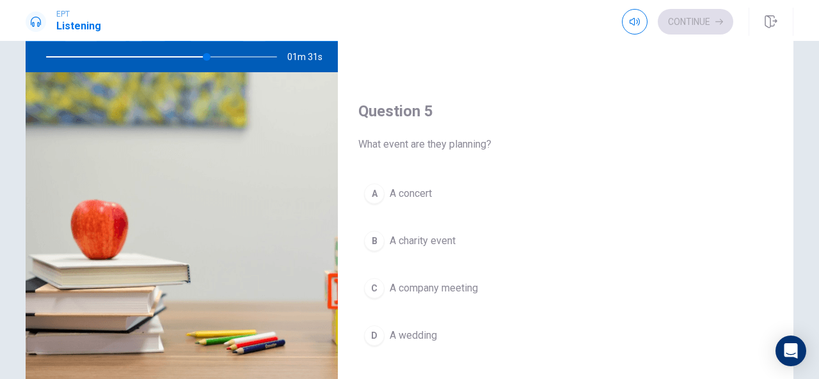
scroll to position [1184, 0]
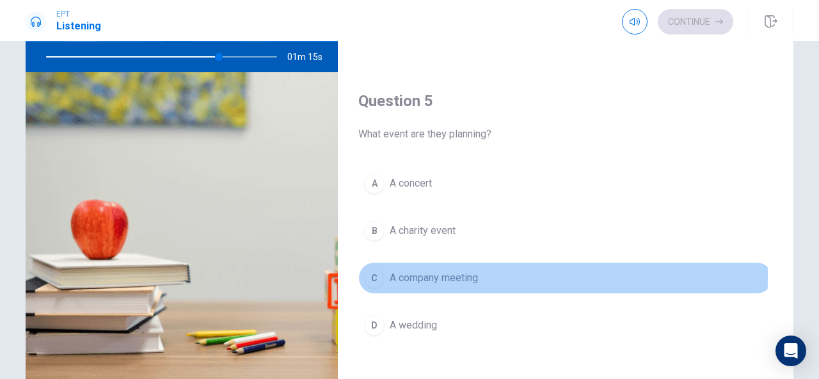
click at [402, 271] on span "A company meeting" at bounding box center [434, 278] width 88 height 15
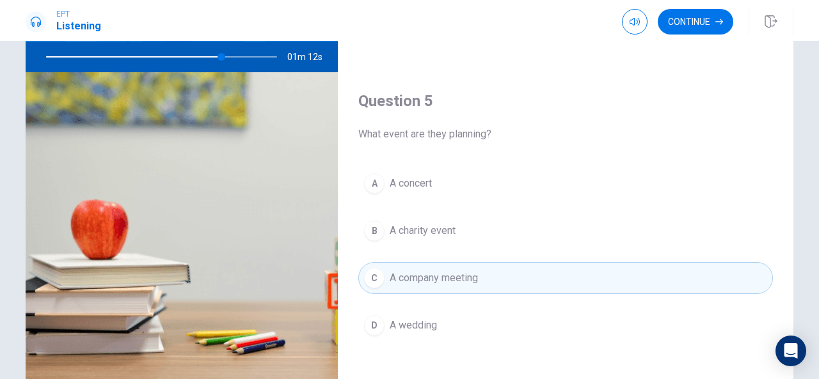
drag, startPoint x: 223, startPoint y: 54, endPoint x: 176, endPoint y: 75, distance: 51.0
click at [176, 75] on div "B2 Recording 8: Planning a Charity Event 01m 12s" at bounding box center [182, 161] width 312 height 445
click at [632, 21] on icon "button" at bounding box center [635, 22] width 10 height 10
click at [687, 31] on button "Continue" at bounding box center [695, 22] width 75 height 26
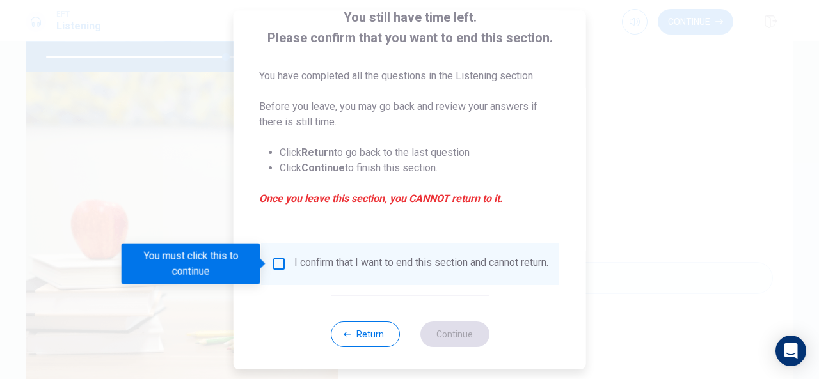
scroll to position [97, 0]
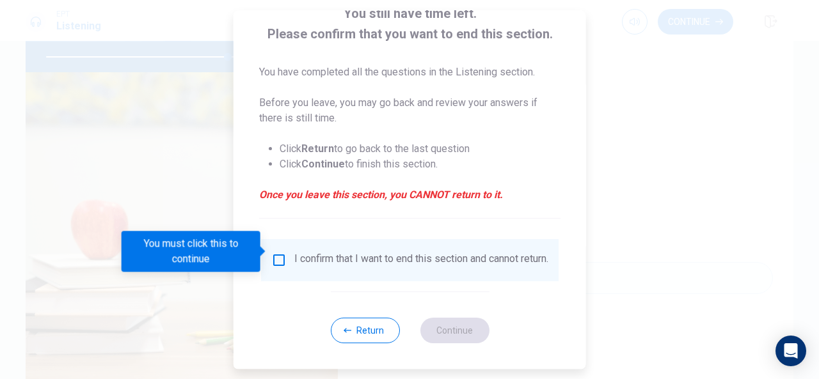
click at [278, 253] on input "You must click this to continue" at bounding box center [278, 260] width 15 height 15
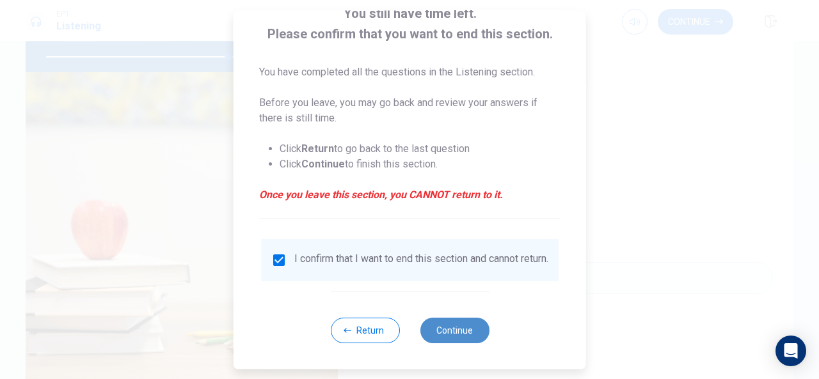
click at [462, 337] on button "Continue" at bounding box center [454, 331] width 69 height 26
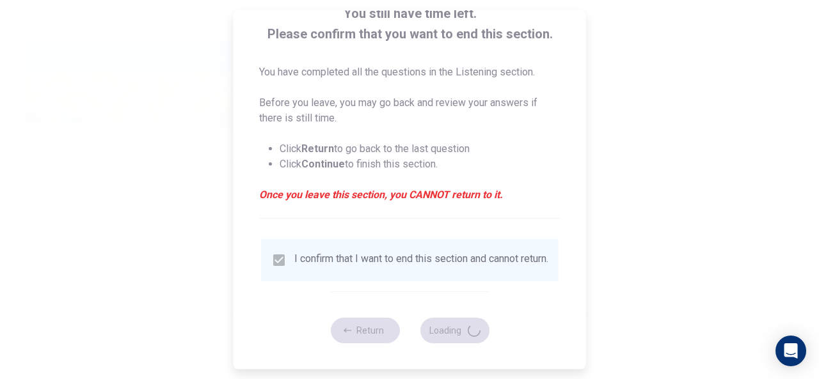
type input "80"
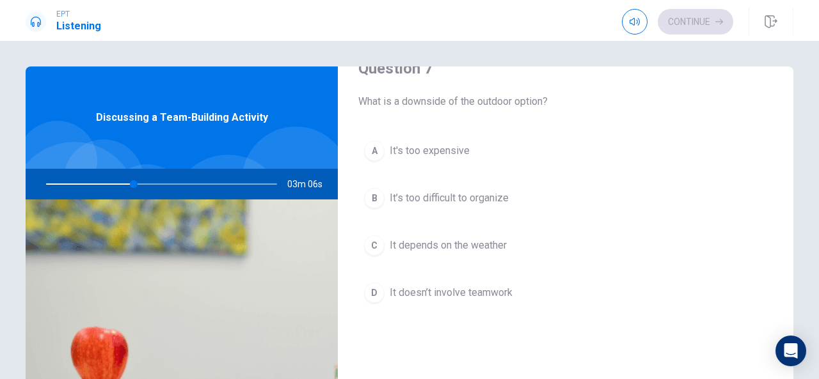
scroll to position [362, 0]
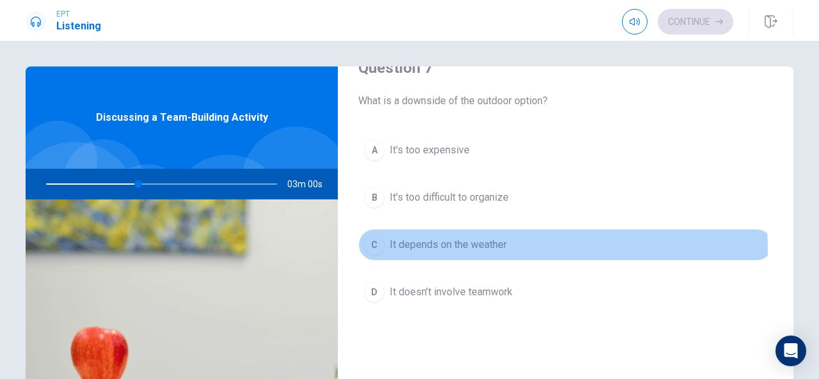
click at [434, 248] on span "It depends on the weather" at bounding box center [448, 244] width 117 height 15
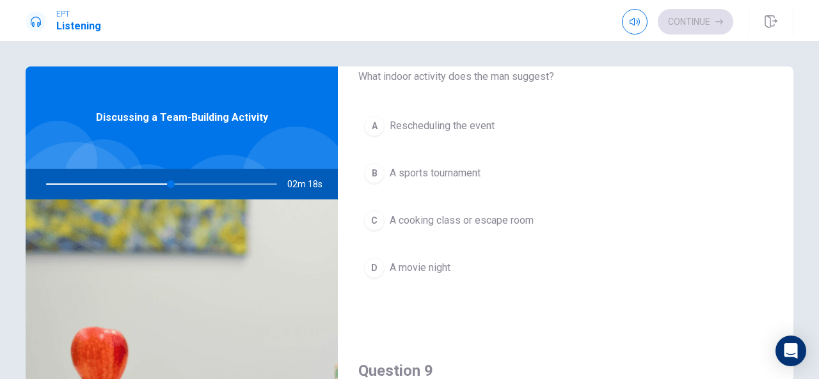
scroll to position [713, 0]
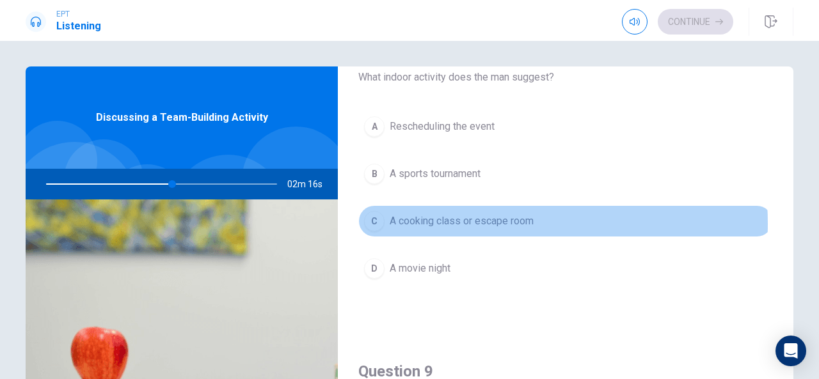
click at [462, 219] on span "A cooking class or escape room" at bounding box center [462, 221] width 144 height 15
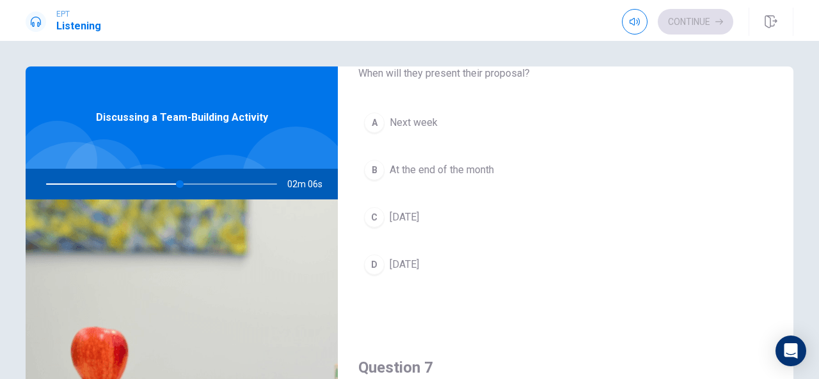
scroll to position [61, 0]
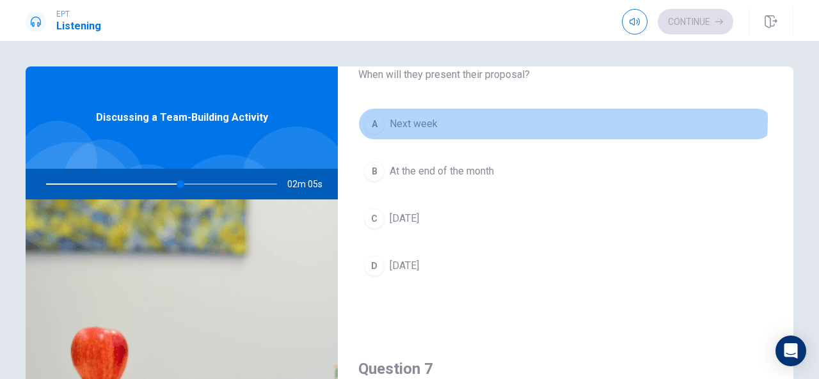
click at [445, 117] on button "A Next week" at bounding box center [565, 124] width 415 height 32
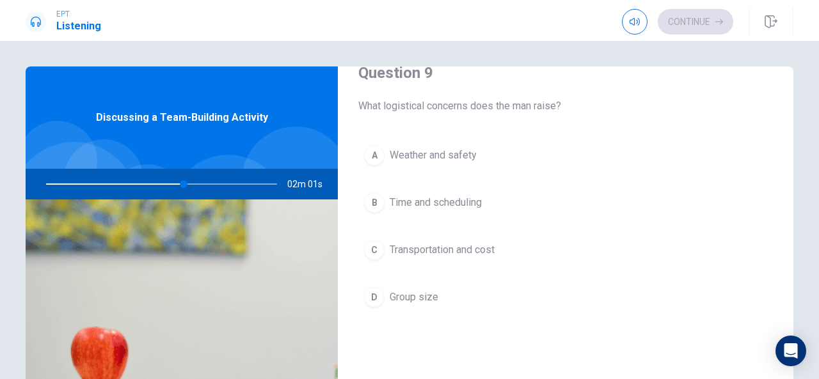
scroll to position [1012, 0]
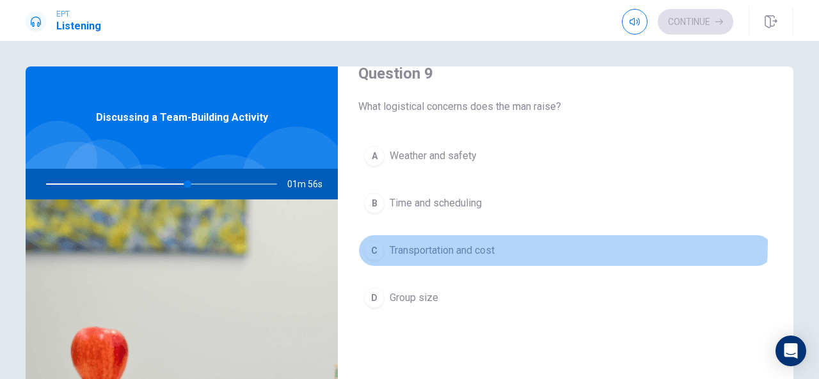
click at [472, 243] on span "Transportation and cost" at bounding box center [442, 250] width 105 height 15
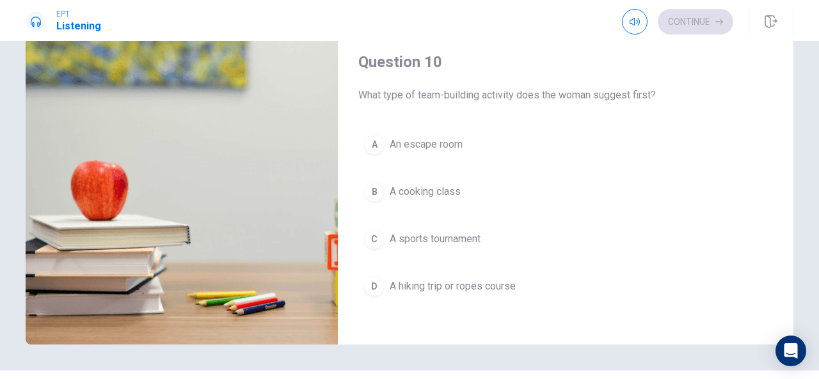
scroll to position [160, 0]
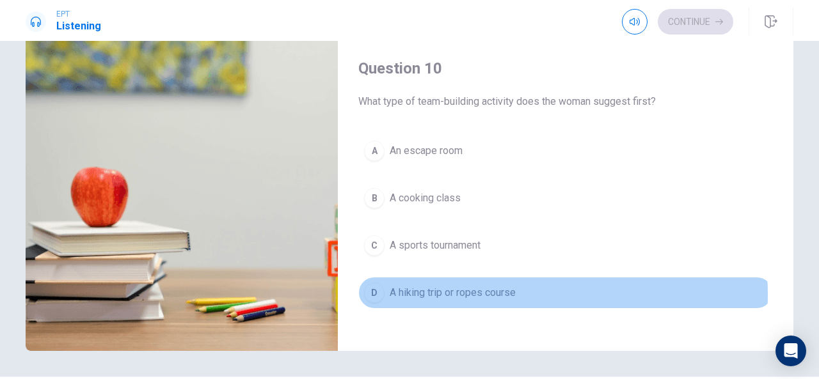
click at [482, 287] on span "A hiking trip or ropes course" at bounding box center [453, 292] width 126 height 15
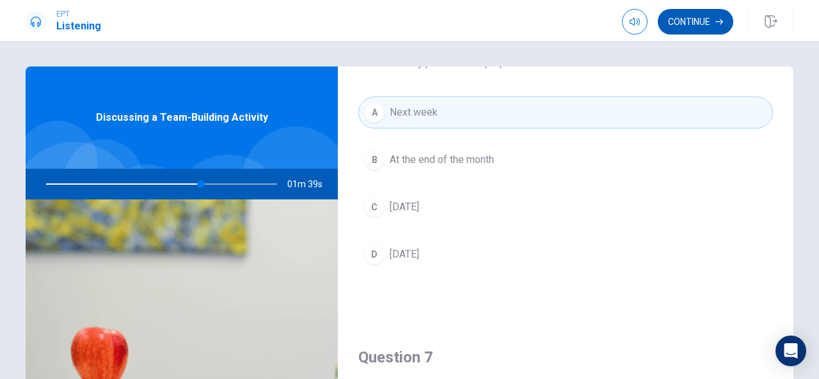
scroll to position [73, 0]
click at [699, 21] on button "Continue" at bounding box center [695, 22] width 75 height 26
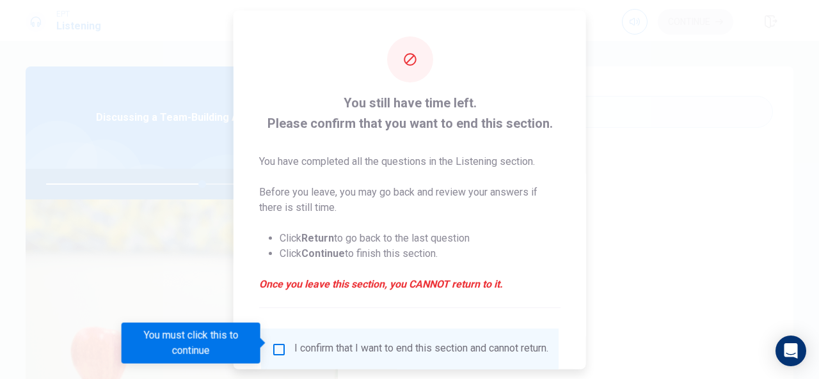
scroll to position [97, 0]
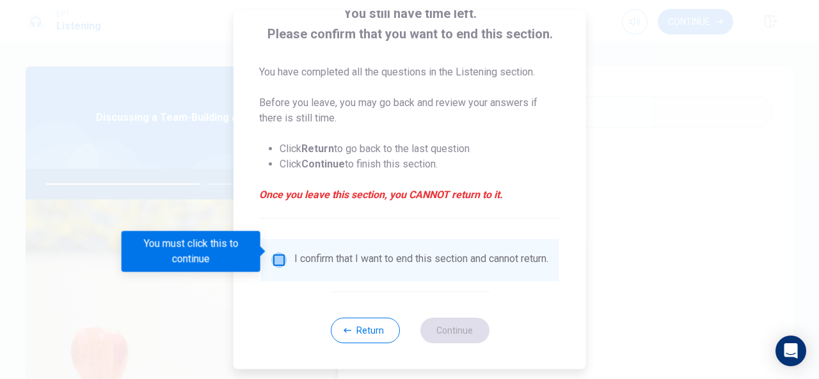
click at [278, 257] on input "You must click this to continue" at bounding box center [278, 260] width 15 height 15
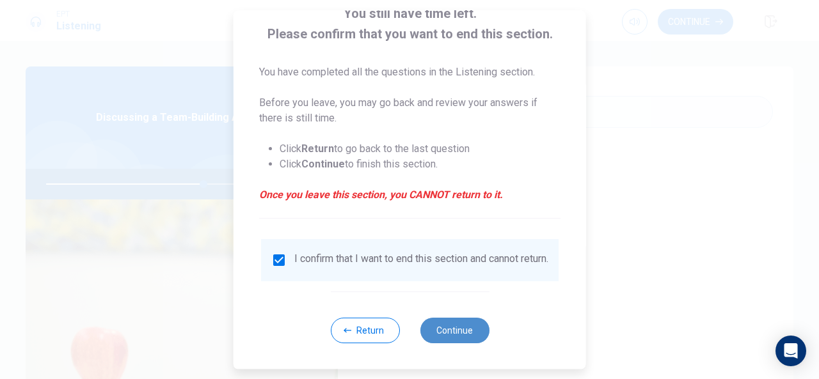
click at [450, 328] on button "Continue" at bounding box center [454, 331] width 69 height 26
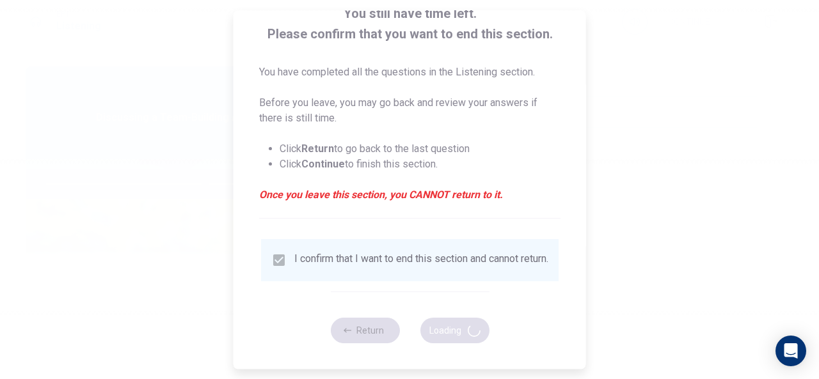
type input "69"
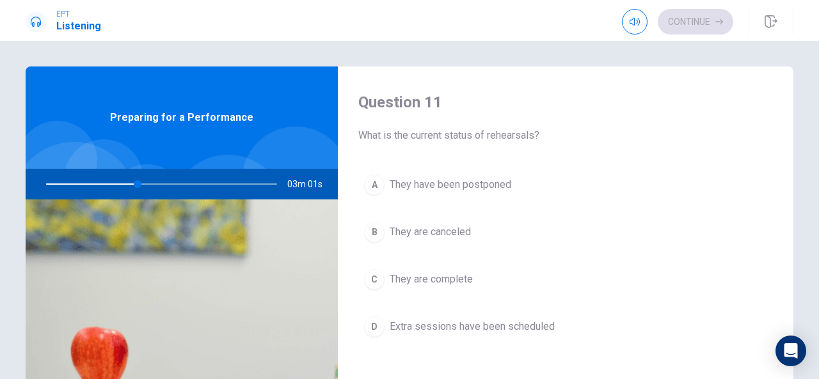
scroll to position [0, 0]
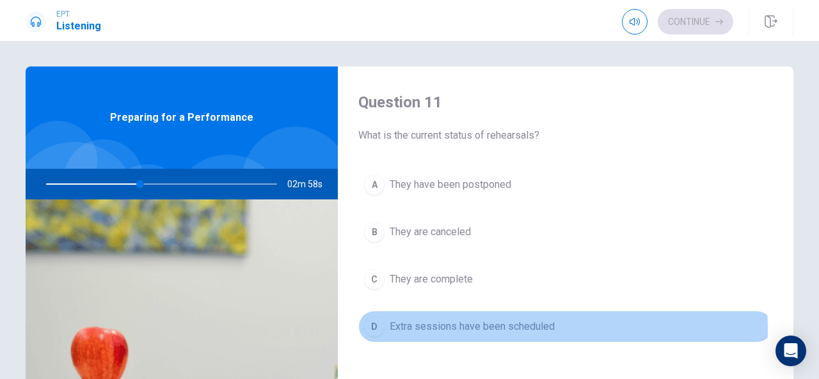
click at [476, 329] on span "Extra sessions have been scheduled" at bounding box center [472, 326] width 165 height 15
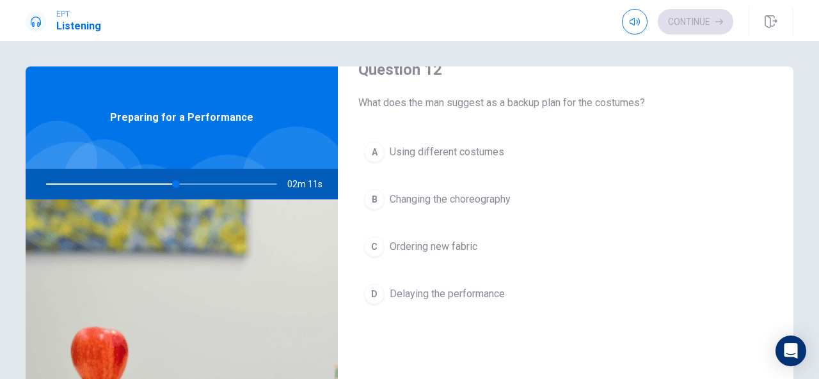
scroll to position [361, 0]
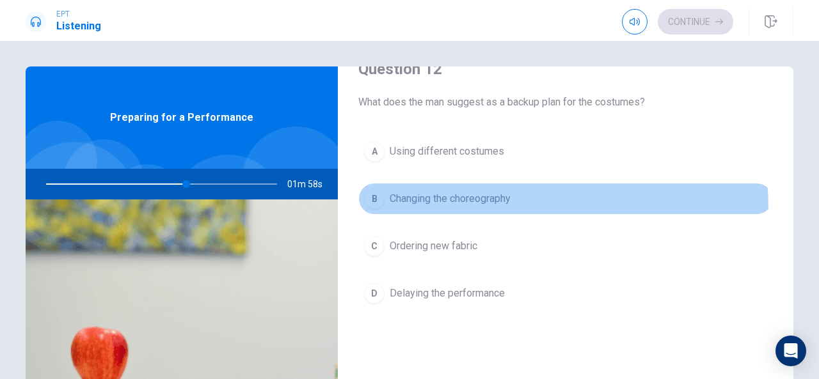
click at [447, 207] on button "B Changing the choreography" at bounding box center [565, 199] width 415 height 32
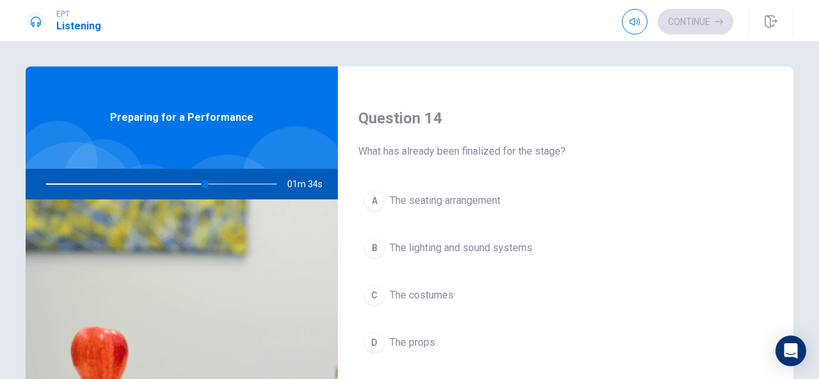
scroll to position [969, 0]
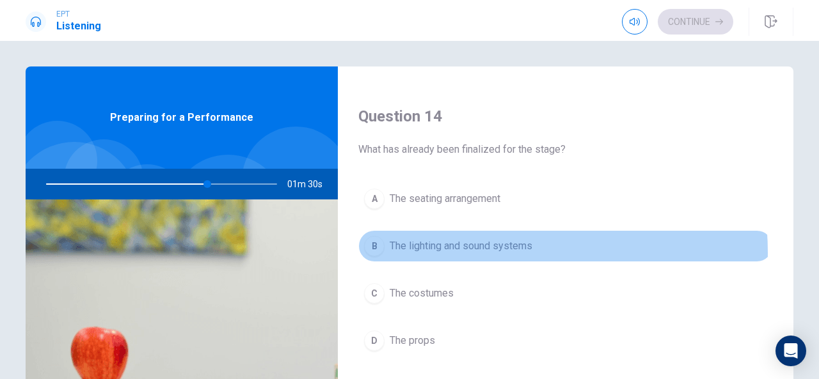
click at [475, 246] on span "The lighting and sound systems" at bounding box center [461, 246] width 143 height 15
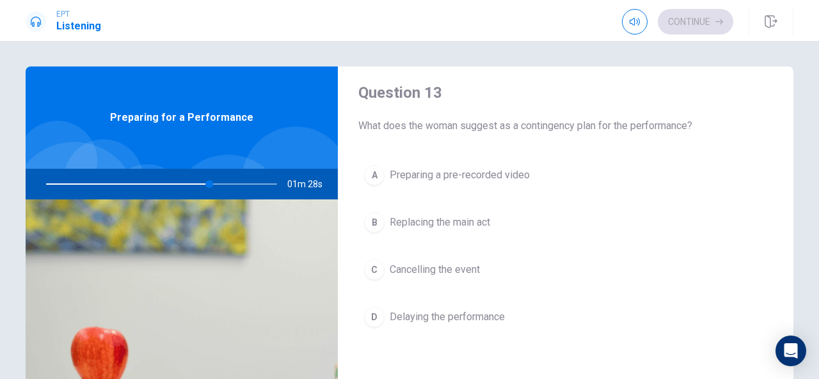
scroll to position [664, 0]
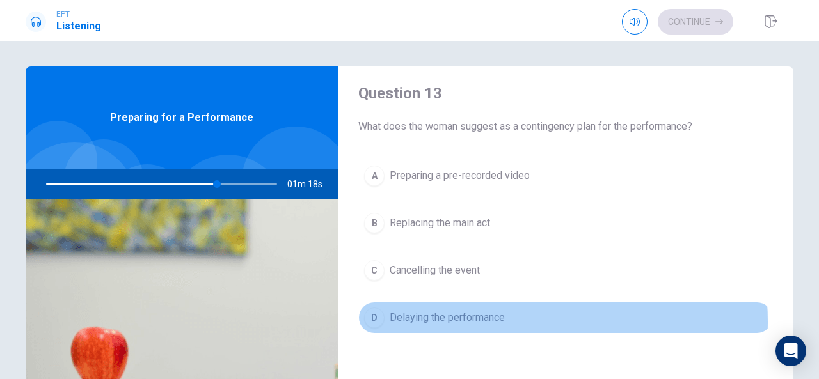
click at [500, 317] on span "Delaying the performance" at bounding box center [447, 317] width 115 height 15
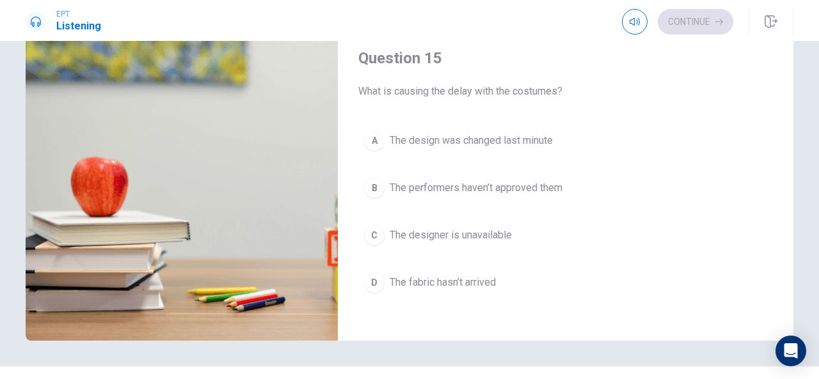
scroll to position [169, 0]
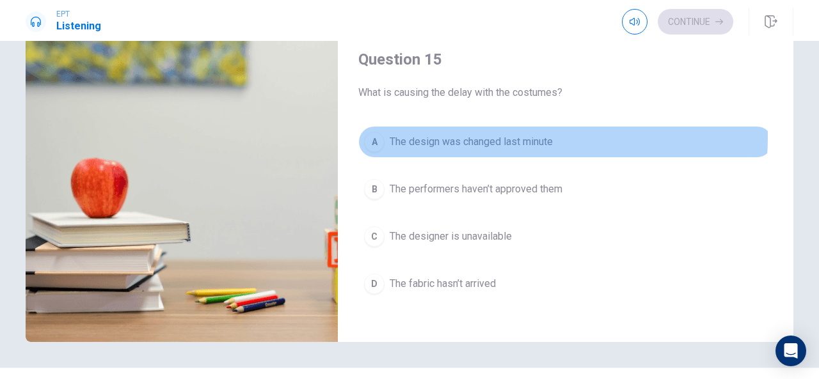
click at [477, 134] on span "The design was changed last minute" at bounding box center [471, 141] width 163 height 15
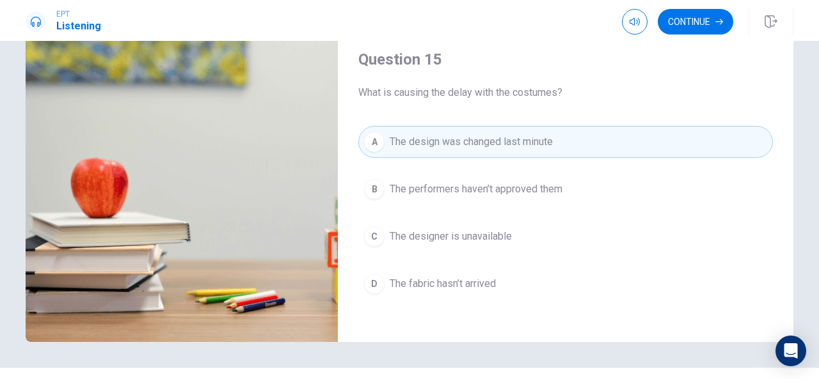
scroll to position [198, 0]
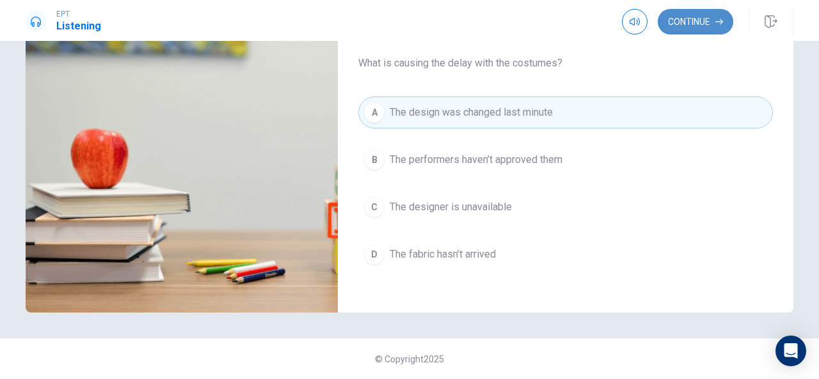
click at [703, 24] on button "Continue" at bounding box center [695, 22] width 75 height 26
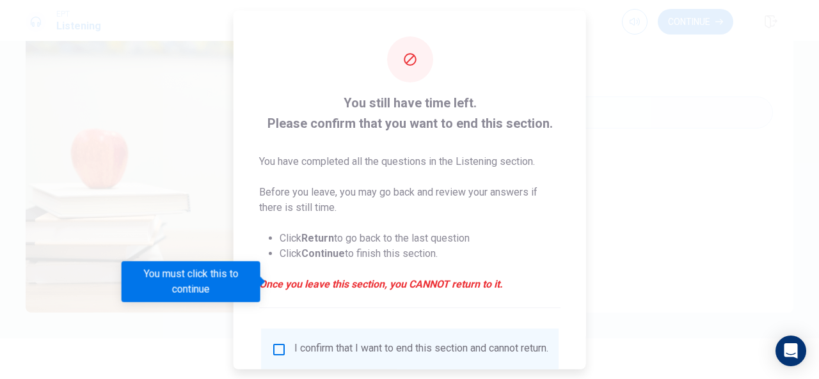
scroll to position [97, 0]
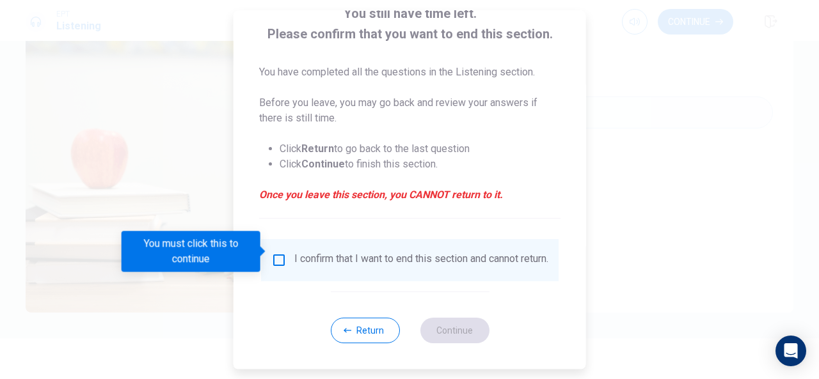
click at [276, 253] on input "You must click this to continue" at bounding box center [278, 260] width 15 height 15
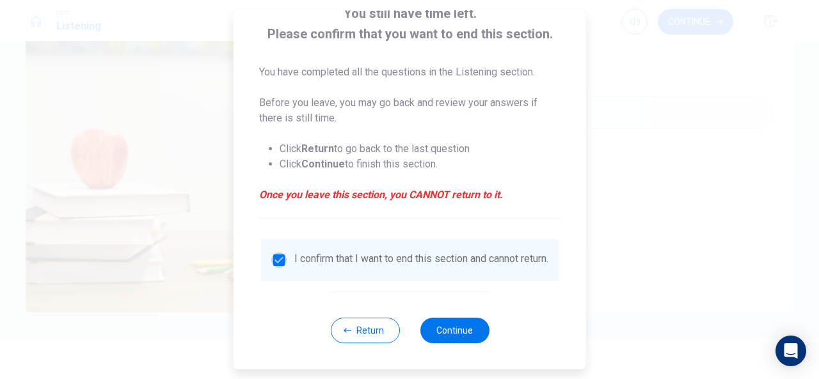
click at [276, 253] on input "checkbox" at bounding box center [278, 260] width 15 height 15
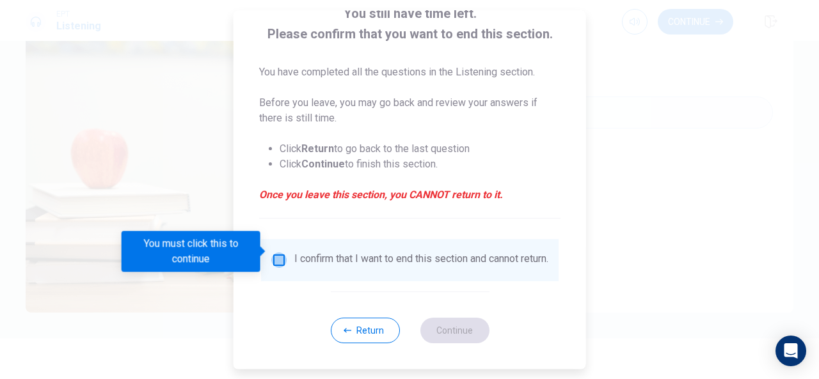
click at [276, 253] on input "You must click this to continue" at bounding box center [278, 260] width 15 height 15
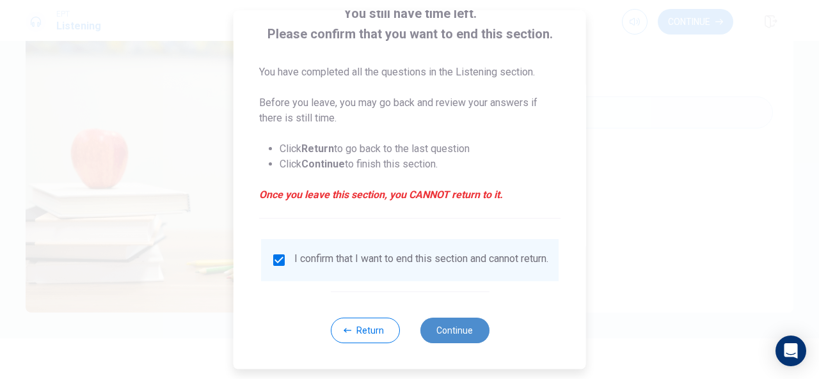
click at [456, 343] on button "Continue" at bounding box center [454, 331] width 69 height 26
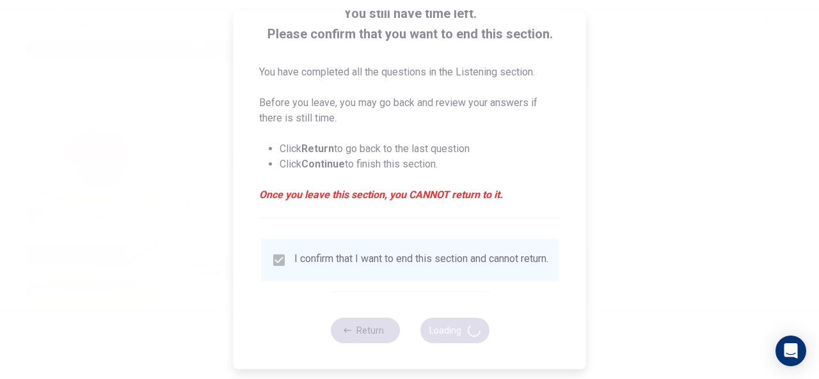
type input "82"
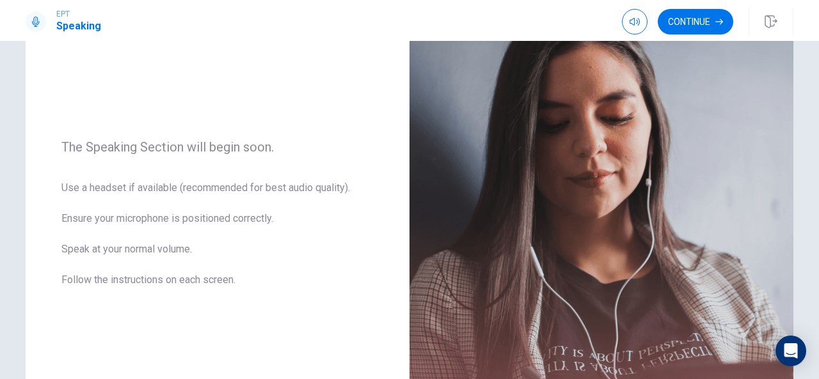
scroll to position [123, 0]
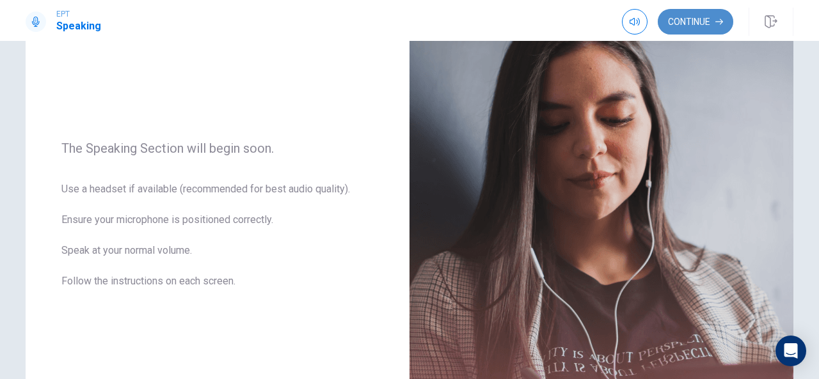
click at [710, 31] on button "Continue" at bounding box center [695, 22] width 75 height 26
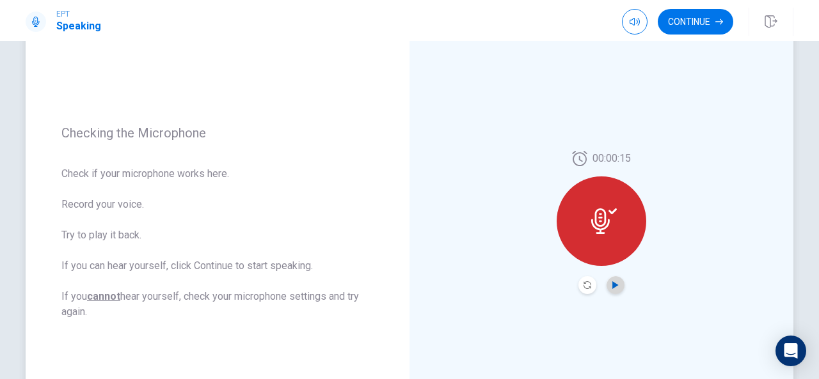
click at [614, 285] on icon "Play Audio" at bounding box center [615, 286] width 6 height 8
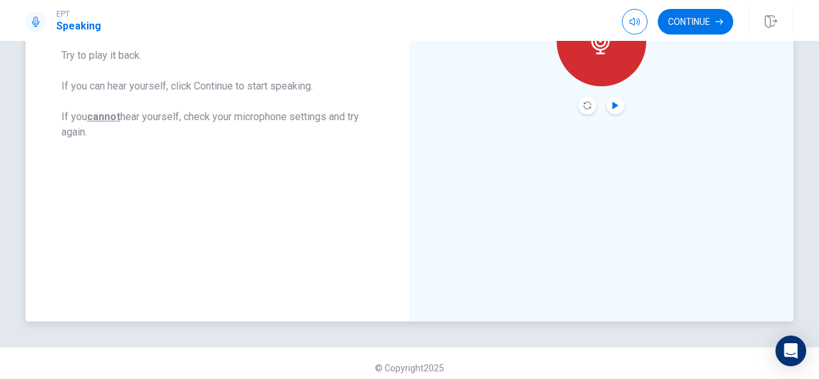
scroll to position [311, 0]
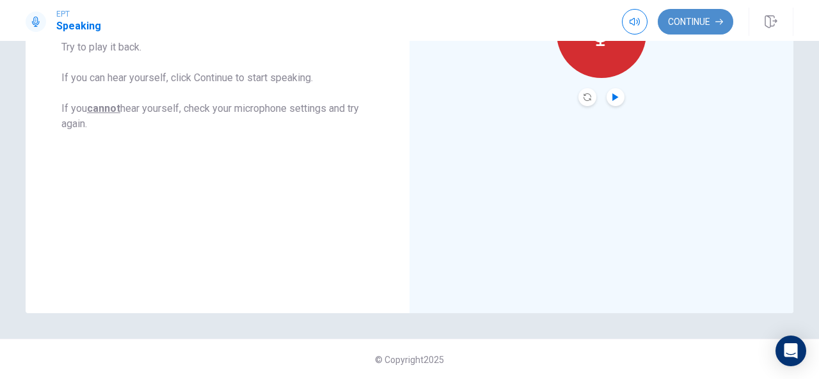
click at [705, 19] on button "Continue" at bounding box center [695, 22] width 75 height 26
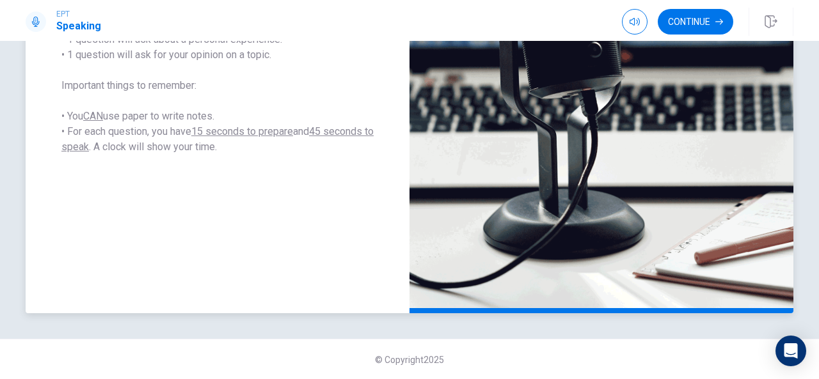
scroll to position [0, 0]
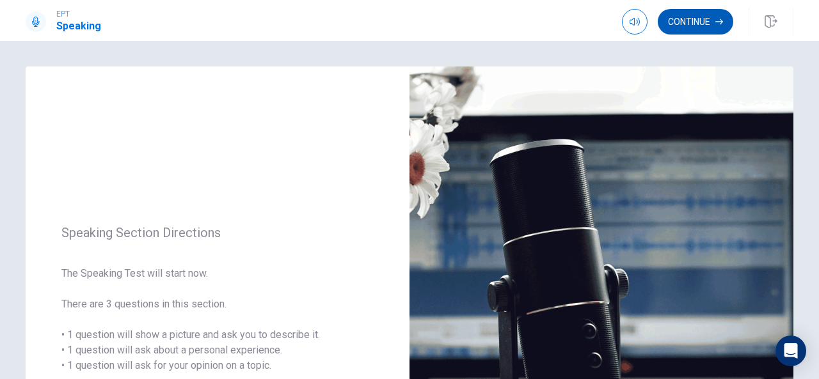
click at [701, 29] on button "Continue" at bounding box center [695, 22] width 75 height 26
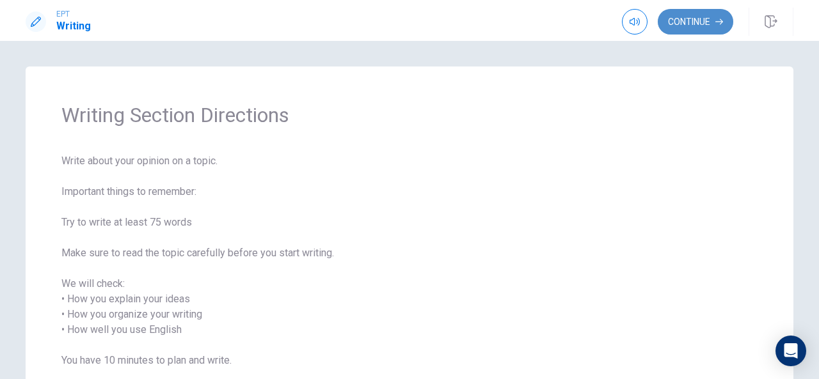
click at [690, 28] on button "Continue" at bounding box center [695, 22] width 75 height 26
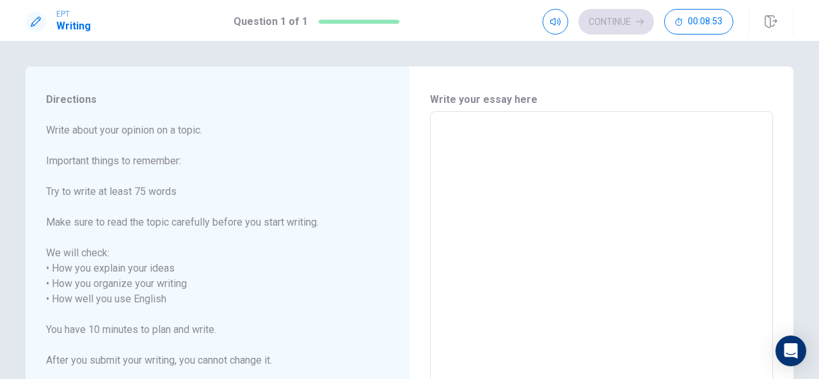
click at [639, 205] on textarea at bounding box center [601, 292] width 325 height 340
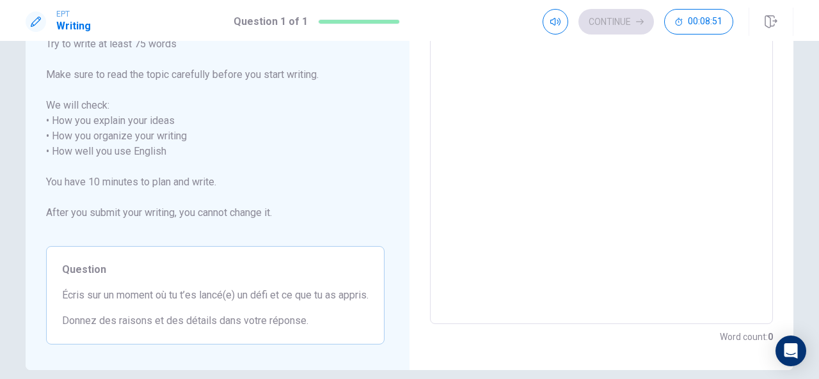
scroll to position [147, 0]
type textarea "I"
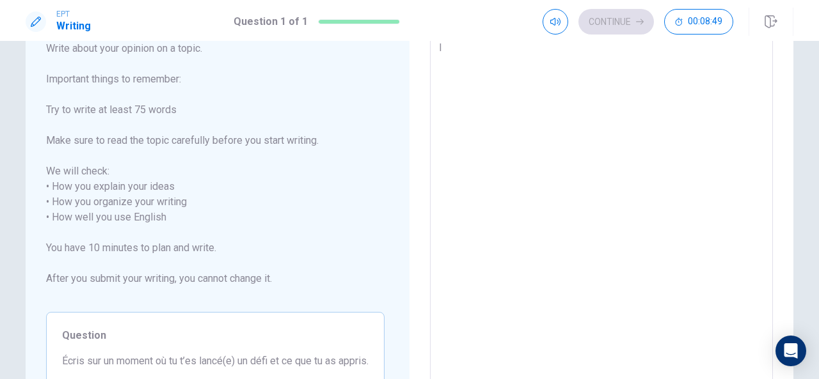
type textarea "x"
type textarea "I"
type textarea "x"
type textarea "I r"
type textarea "x"
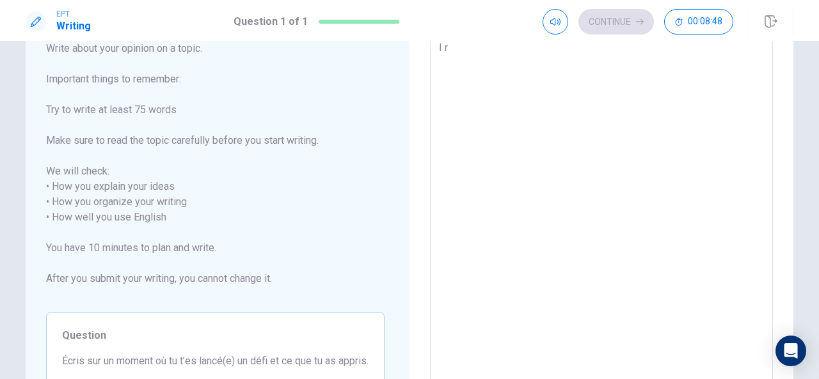
type textarea "I re"
type textarea "x"
type textarea "I rem"
type textarea "x"
type textarea "I reme"
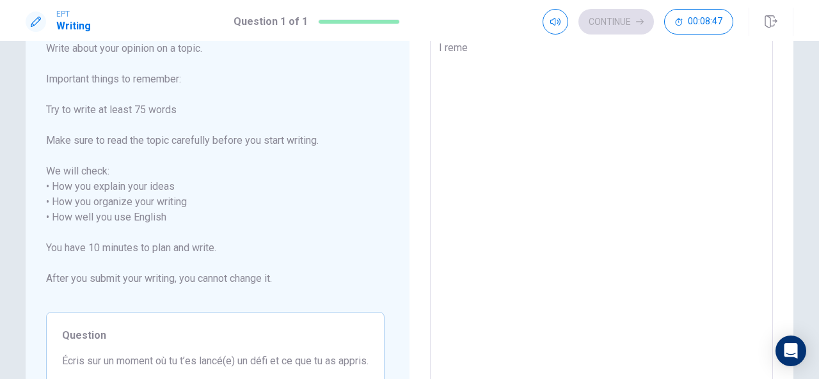
type textarea "x"
type textarea "I remem"
type textarea "x"
type textarea "I rememb"
type textarea "x"
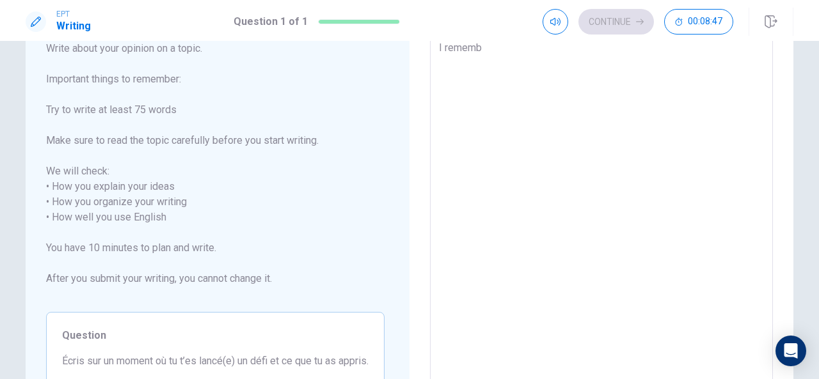
type textarea "I remembe"
type textarea "x"
type textarea "I remember"
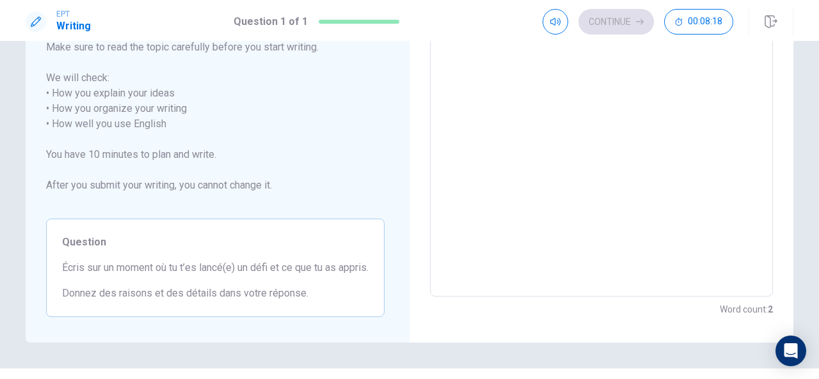
scroll to position [0, 0]
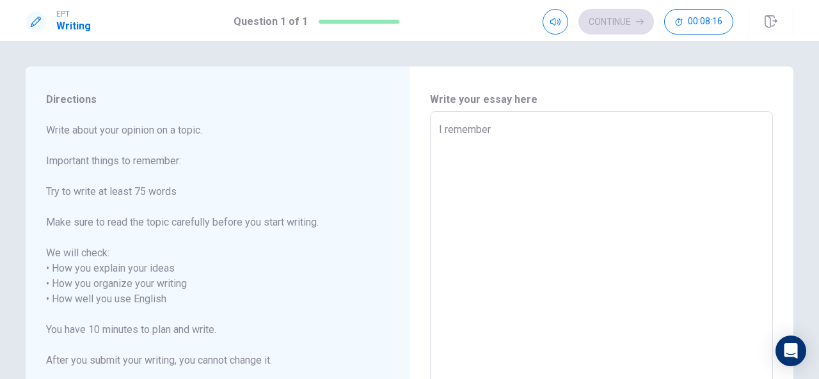
type textarea "x"
type textarea "I remember"
type textarea "x"
type textarea "I remember o"
type textarea "x"
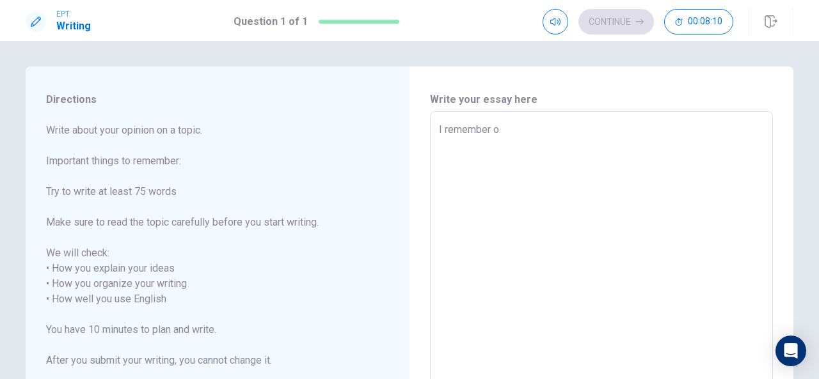
type textarea "I remember on"
type textarea "x"
type textarea "I remember one"
type textarea "x"
type textarea "I remember one"
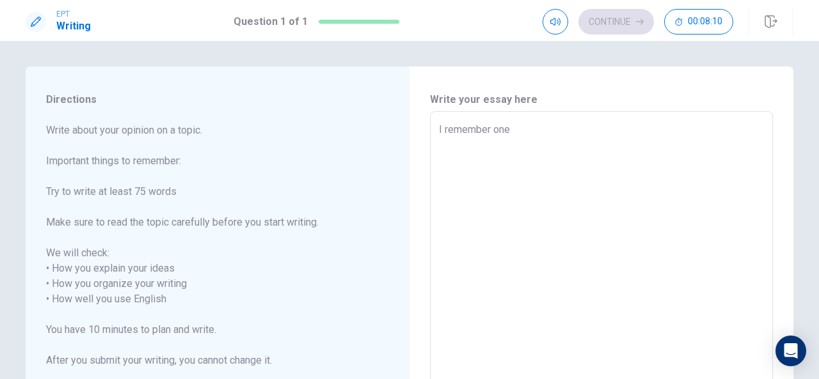
type textarea "x"
type textarea "I remember one d"
type textarea "x"
type textarea "I remember one da"
type textarea "x"
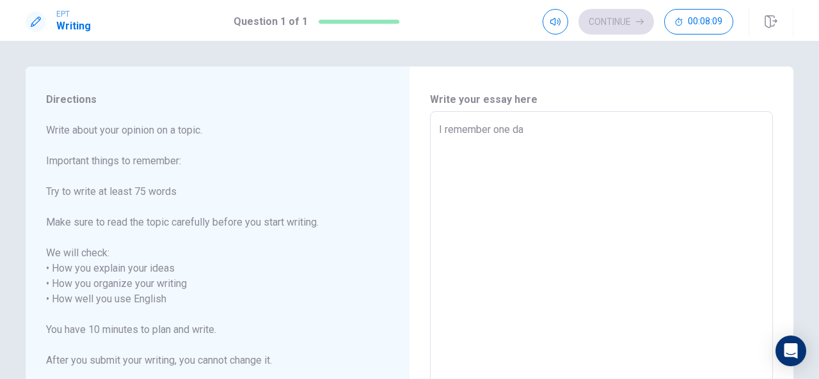
type textarea "I remember one day"
type textarea "x"
type textarea "I remember one day"
type textarea "x"
type textarea "I remember one day I"
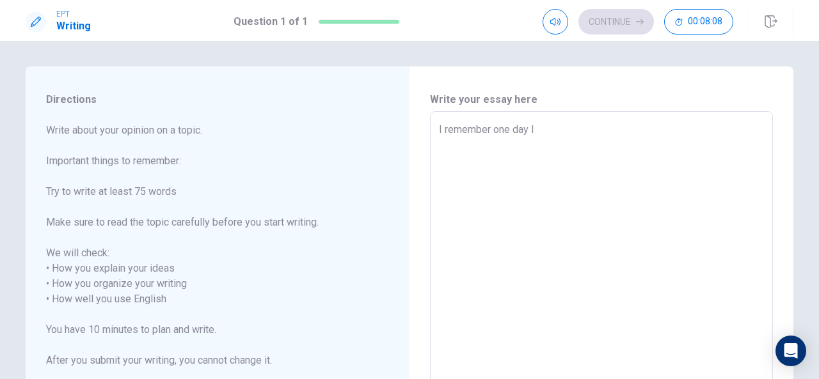
type textarea "x"
type textarea "I remember one day I"
type textarea "x"
type textarea "I remember one day I d"
type textarea "x"
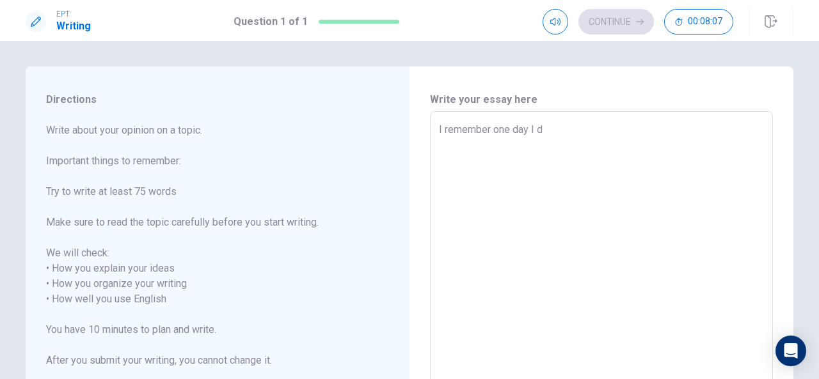
type textarea "I remember one day I de"
type textarea "x"
type textarea "I remember one day I dec"
type textarea "x"
type textarea "I remember one day I deci"
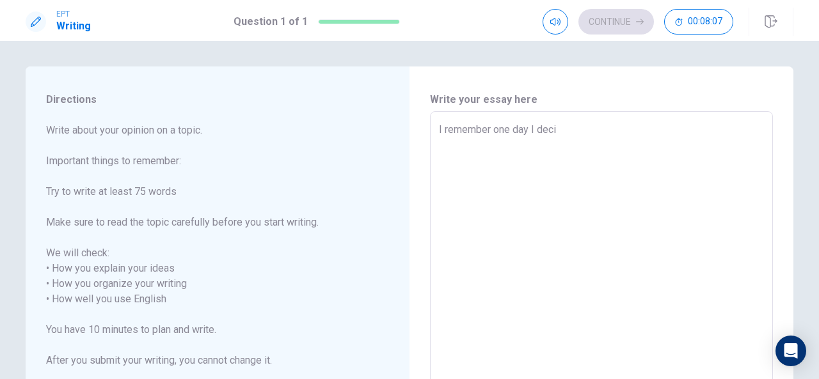
type textarea "x"
type textarea "I remember one day I decid"
type textarea "x"
type textarea "I remember one day I decide"
type textarea "x"
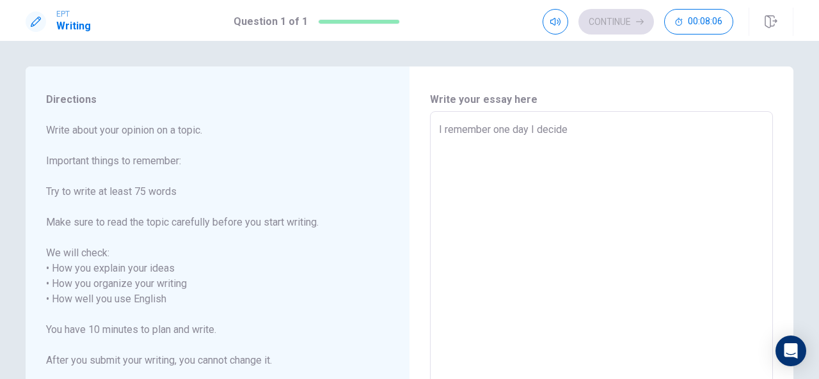
type textarea "I remember one day I decided"
type textarea "x"
type textarea "I remember one day I decided"
type textarea "x"
type textarea "I remember one day I decided t"
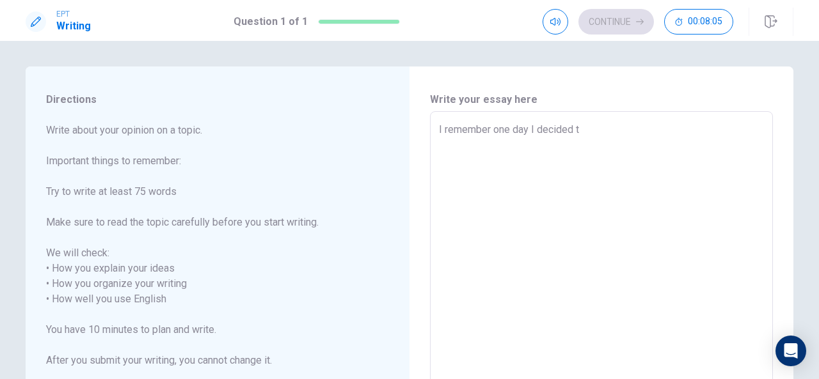
type textarea "x"
type textarea "I remember one day I decided to"
type textarea "x"
type textarea "I remember one day I decided to"
type textarea "x"
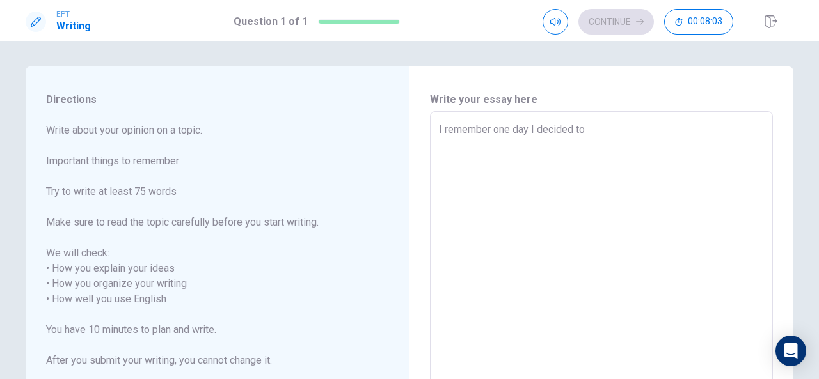
type textarea "I remember one day I decided to e"
type textarea "x"
type textarea "I remember one day I decided to ex"
type textarea "x"
type textarea "I remember one day I decided to exc"
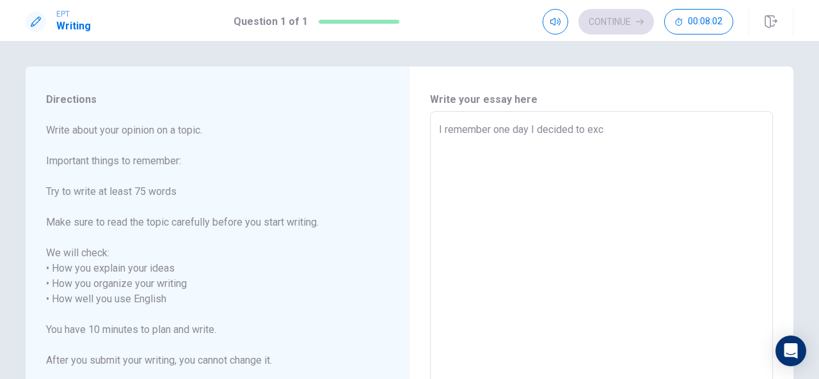
type textarea "x"
type textarea "I remember one day I decided to exce"
type textarea "x"
type textarea "I remember one day I decided to excer"
type textarea "x"
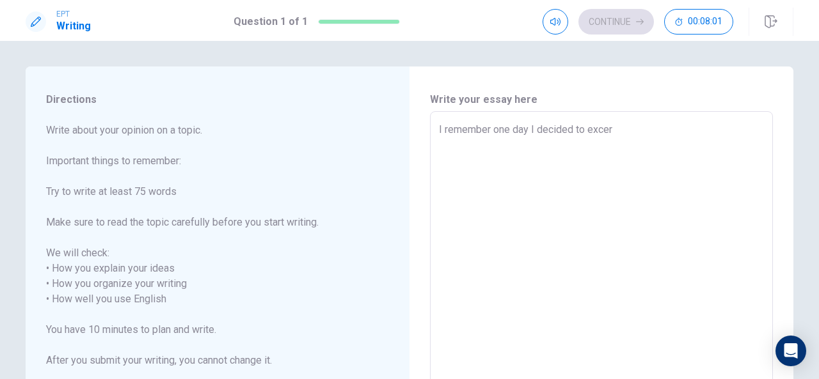
type textarea "I remember one day I decided to excerc"
type textarea "x"
type textarea "I remember one day I decided to excerci"
type textarea "x"
type textarea "I remember one day I decided to excerc"
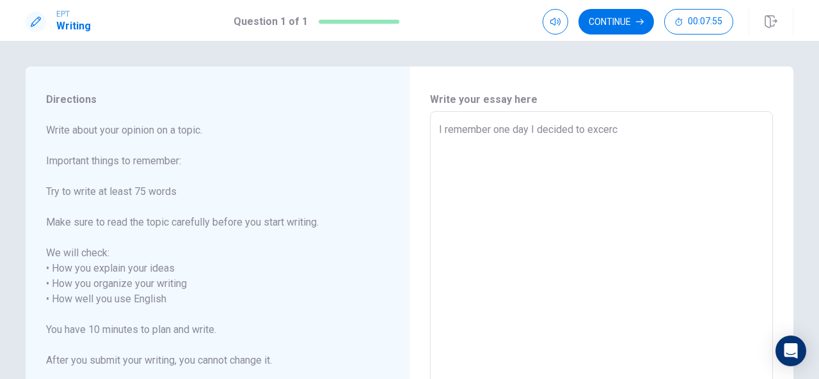
type textarea "x"
type textarea "I remember one day I decided to excer"
type textarea "x"
type textarea "I remember one day I decided to exce"
type textarea "x"
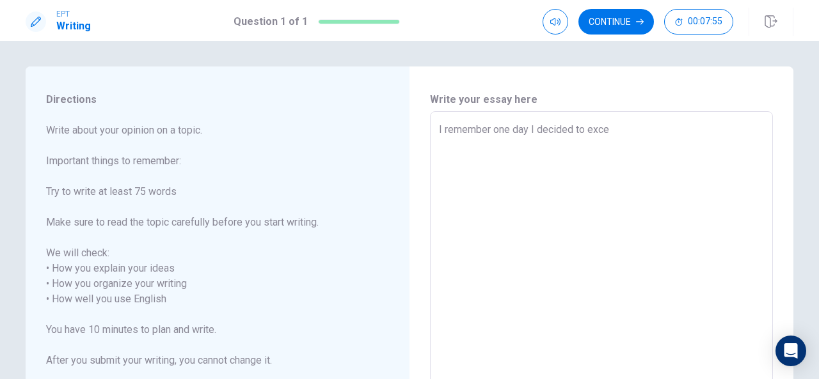
type textarea "I remember one day I decided to exc"
type textarea "x"
type textarea "I remember one day I decided to ex"
type textarea "x"
type textarea "I remember one day I decided to e"
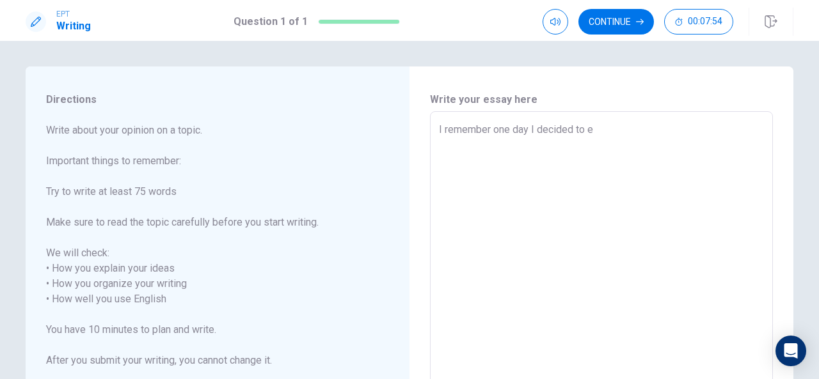
type textarea "x"
type textarea "I remember one day I decided to ex"
type textarea "x"
type textarea "I remember one day I decided to exr"
type textarea "x"
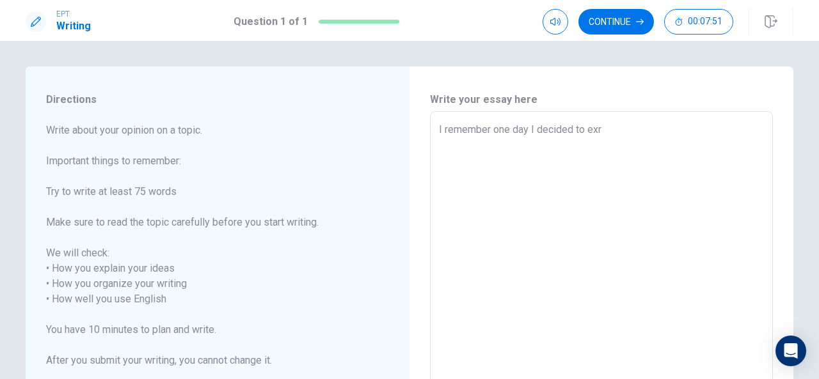
type textarea "I remember one day I decided to ex"
type textarea "x"
type textarea "I remember one day I decided to exe"
type textarea "x"
type textarea "I remember one day I decided to exer"
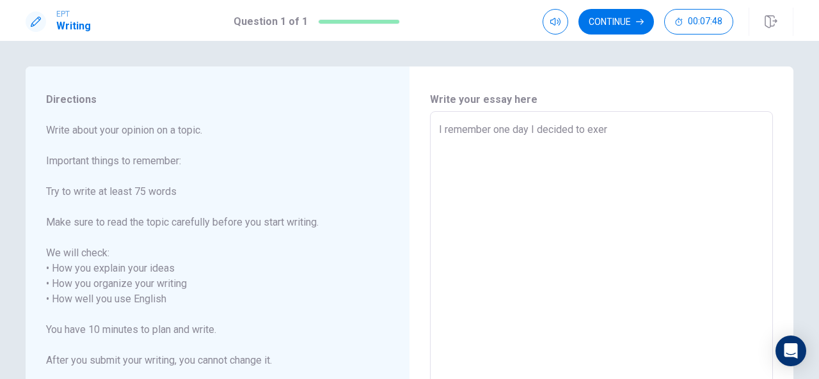
type textarea "x"
type textarea "I remember one day I decided to exers"
type textarea "x"
type textarea "I remember one day I decided to exersi"
type textarea "x"
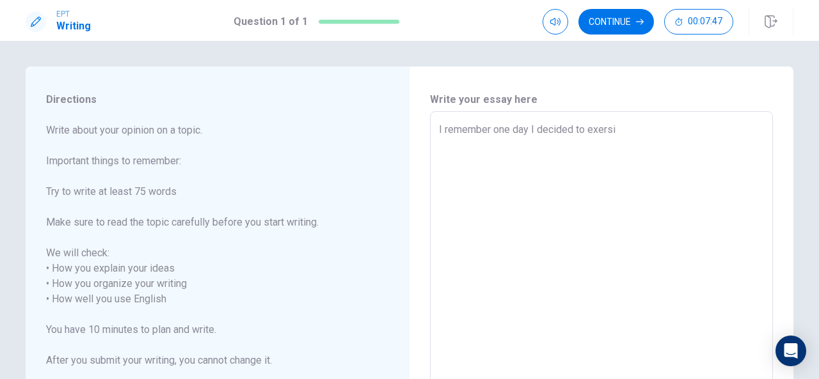
type textarea "I remember one day I decided to exersic"
type textarea "x"
type textarea "I remember one day I decided to exersice"
type textarea "x"
type textarea "I remember one day I decided to exersice"
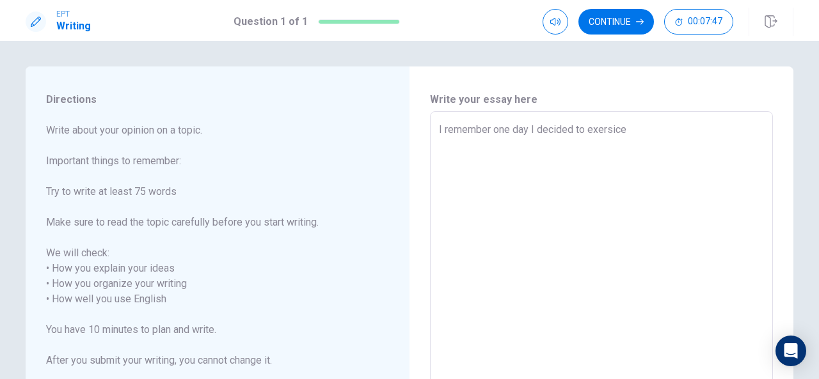
type textarea "x"
type textarea "I remember one day I decided to exersice m"
type textarea "x"
type textarea "I remember one day I decided to exersice mo"
type textarea "x"
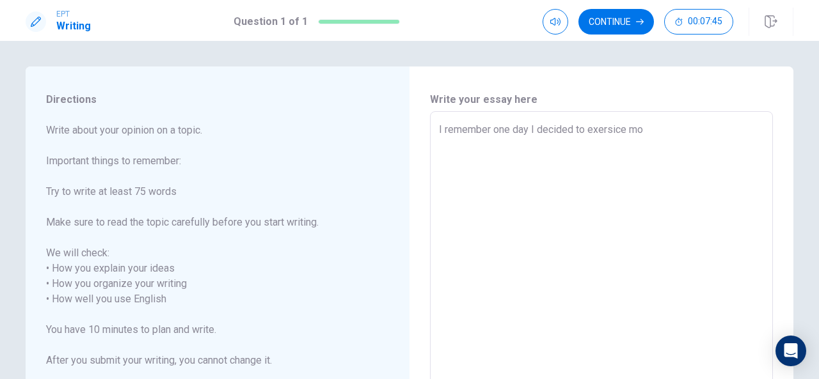
type textarea "I remember one day I decided to exersice mor"
type textarea "x"
type textarea "I remember one day I decided to exersice more"
type textarea "x"
type textarea "I remember one day I decided to exersice more"
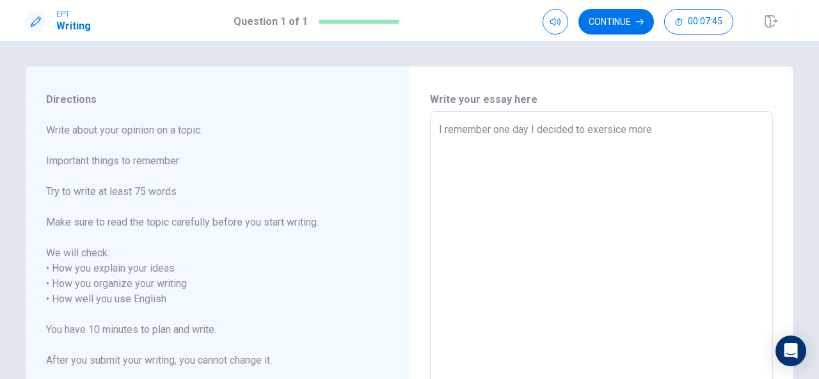
type textarea "x"
type textarea "I remember one day I decided to exersice more a"
type textarea "x"
type textarea "I remember one day I decided to exersice more an"
type textarea "x"
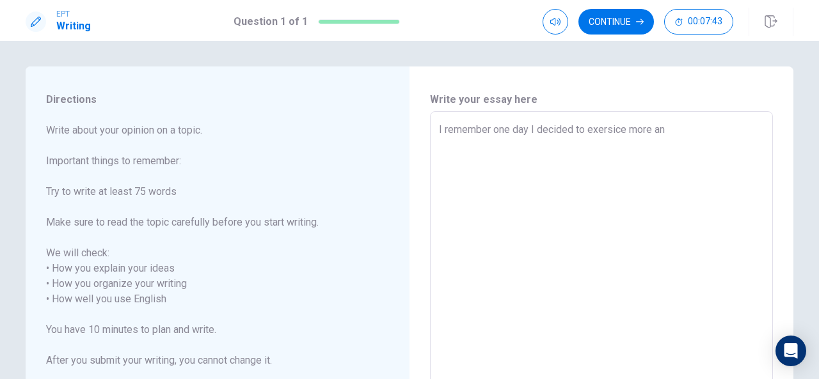
type textarea "I remember one day I decided to exersice more and"
type textarea "x"
type textarea "I remember one day I decided to exersice more and"
type textarea "x"
type textarea "I remember one day I decided to exersice more and t"
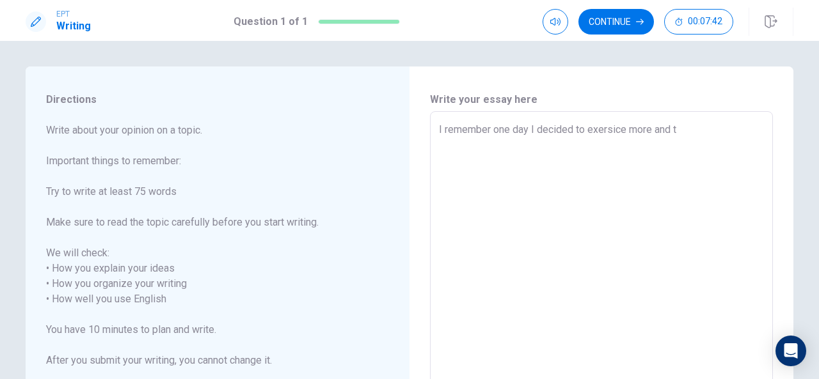
type textarea "x"
type textarea "I remember one day I decided to exersice more and to"
type textarea "x"
type textarea "I remember one day I decided to exersice more and to"
type textarea "x"
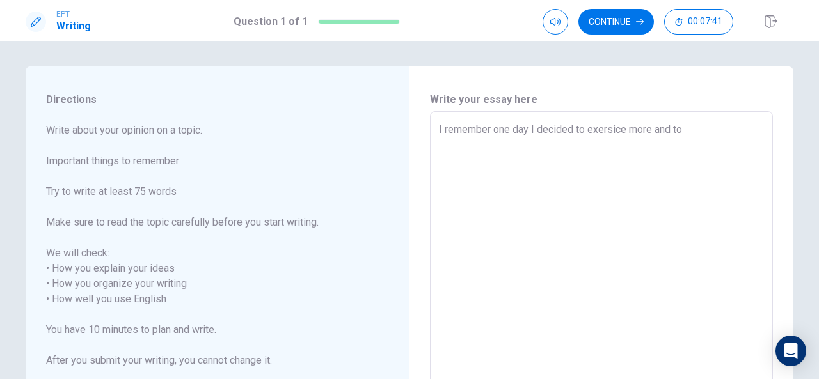
type textarea "I remember one day I decided to exersice more and to e"
type textarea "x"
type textarea "I remember one day I decided to exersice more and to ea"
type textarea "x"
type textarea "I remember one day I decided to exersice more and to eat"
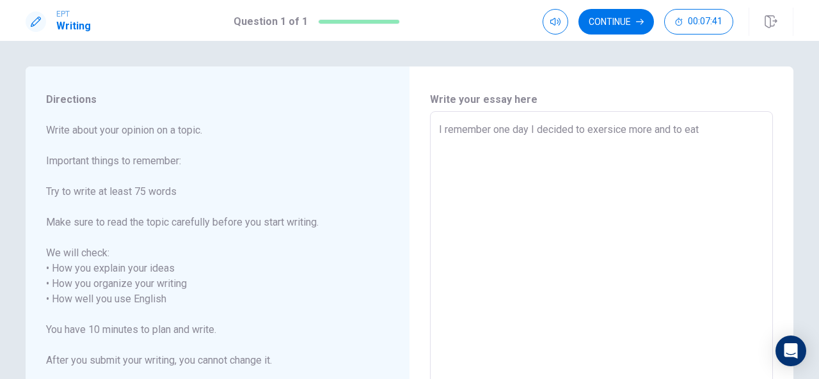
type textarea "x"
type textarea "I remember one day I decided to exersice more and to eat"
type textarea "x"
type textarea "I remember one day I decided to exersice more and to eat d"
type textarea "x"
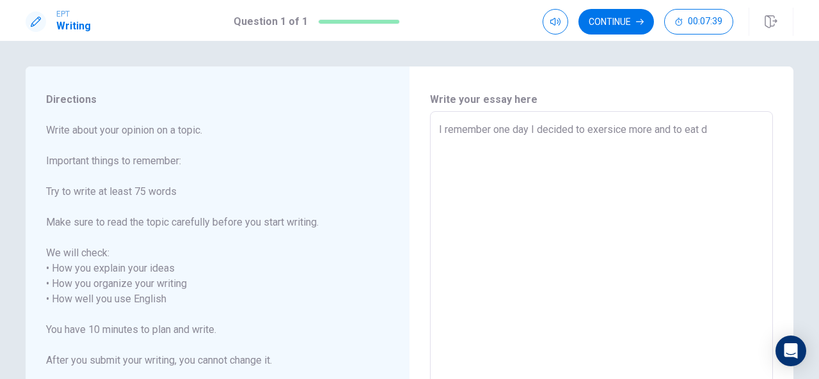
type textarea "I remember one day I decided to exersice more and to eat di"
type textarea "x"
type textarea "I remember one day I decided to exersice more and to eat die"
type textarea "x"
type textarea "I remember one day I decided to exersice more and to eat diet"
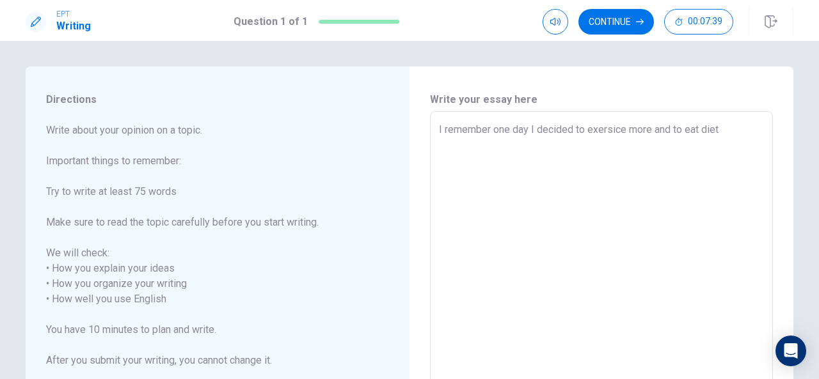
type textarea "x"
type textarea "I remember one day I decided to exersice more and to eat diet"
type textarea "x"
type textarea "I remember one day I decided to exersice more and to eat diet f"
type textarea "x"
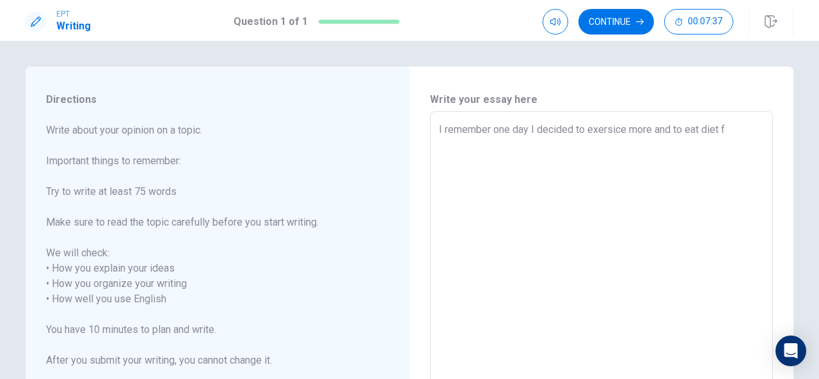
type textarea "I remember one day I decided to exersice more and to eat diet fo"
type textarea "x"
type textarea "I remember one day I decided to exersice more and to eat diet foo"
type textarea "x"
type textarea "I remember one day I decided to exersice more and to eat diet food"
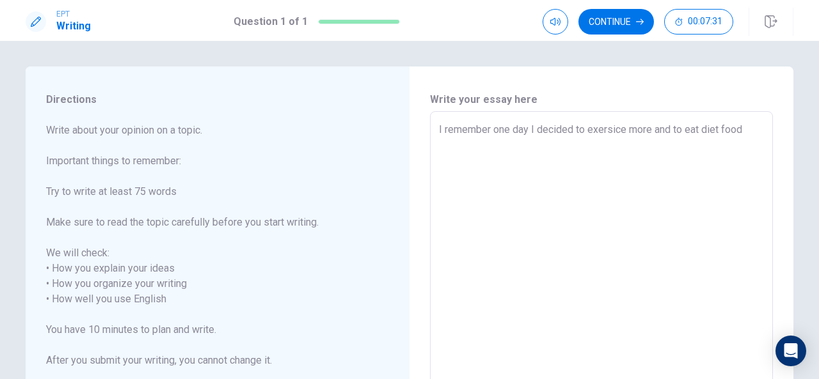
type textarea "x"
type textarea "I remember one day I decided to exersice more and to eat diet food."
type textarea "x"
type textarea "I remember one day I decided to exersice more and to eat diet food"
type textarea "x"
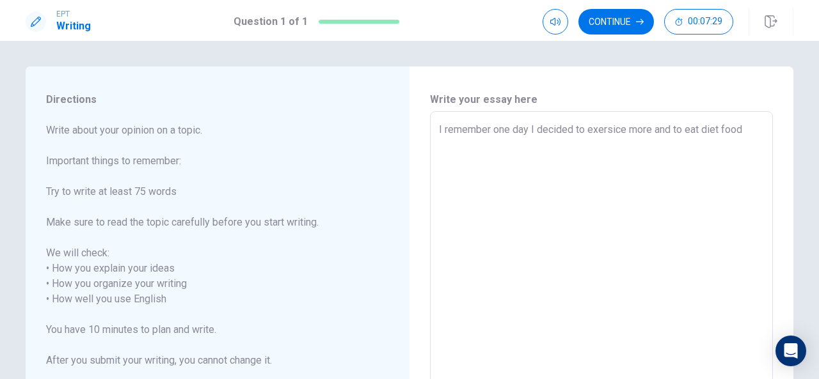
type textarea "I remember one day I decided to exersice more and to eat diet food"
type textarea "x"
type textarea "I remember one day I decided to exersice more and to eat diet food b"
type textarea "x"
type textarea "I remember one day I decided to exersice more and to eat diet food be"
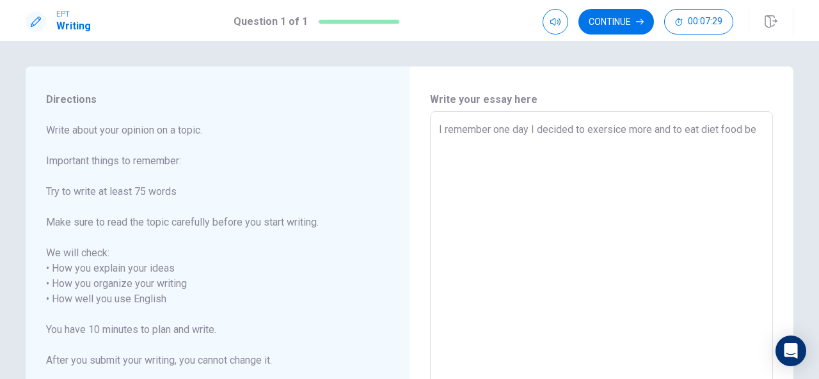
type textarea "x"
type textarea "I remember one day I decided to exersice more and to eat diet food bec"
type textarea "x"
type textarea "I remember one day I decided to exersice more and to eat diet food beca"
type textarea "x"
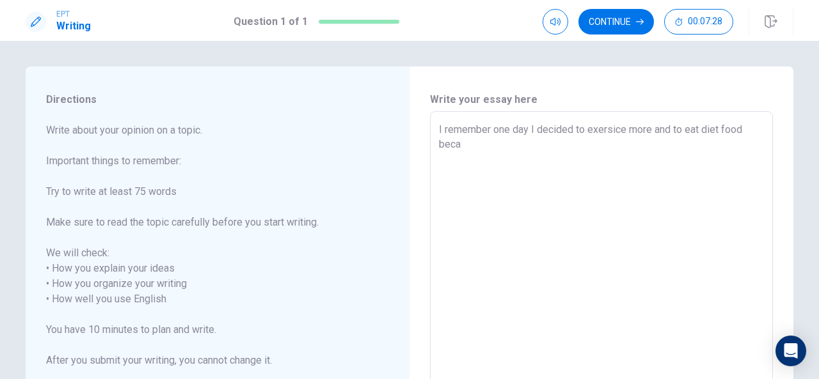
type textarea "I remember one day I decided to exersice more and to eat diet food becau"
type textarea "x"
type textarea "I remember one day I decided to exersice more and to eat diet food becaus"
type textarea "x"
type textarea "I remember one day I decided to exersice more and to eat diet food because"
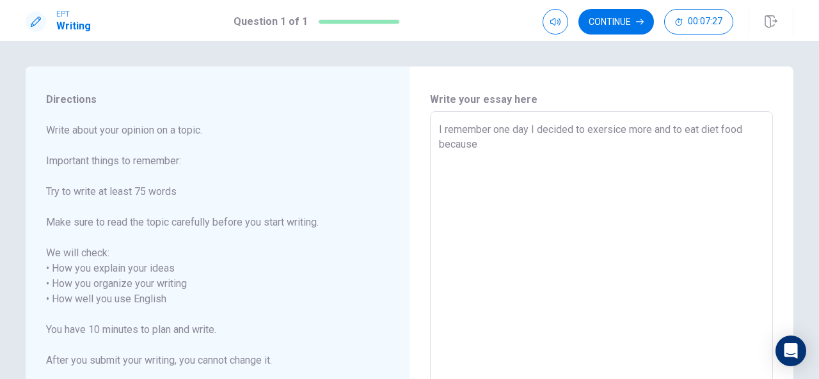
type textarea "x"
type textarea "I remember one day I decided to exersice more and to eat diet food because"
type textarea "x"
type textarea "I remember one day I decided to exersice more and to eat diet food because I"
type textarea "x"
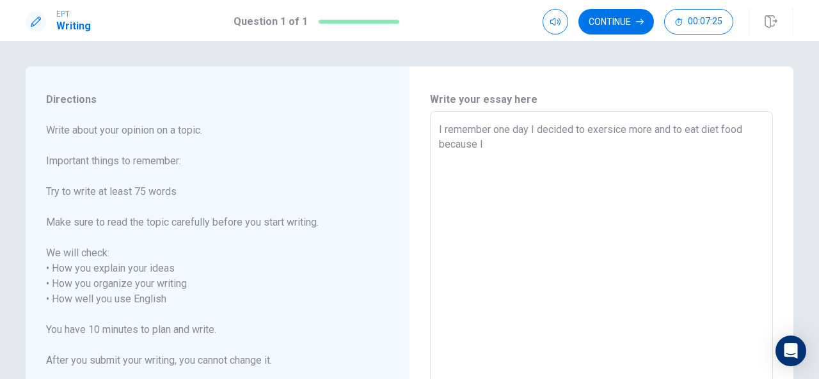
type textarea "I remember one day I decided to exersice more and to eat diet food because I"
type textarea "x"
type textarea "I remember one day I decided to exersice more and to eat diet food because I w"
type textarea "x"
type textarea "I remember one day I decided to exersice more and to eat diet food because I wa"
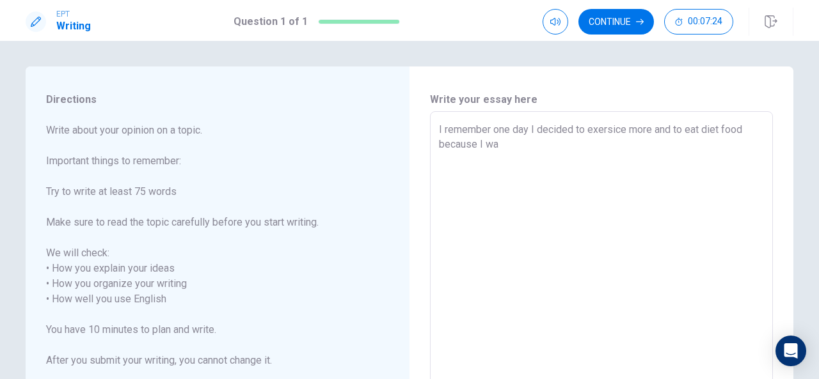
type textarea "x"
type textarea "I remember one day I decided to exersice more and to eat diet food because I was"
type textarea "x"
type textarea "I remember one day I decided to exersice more and to eat diet food because I was"
type textarea "x"
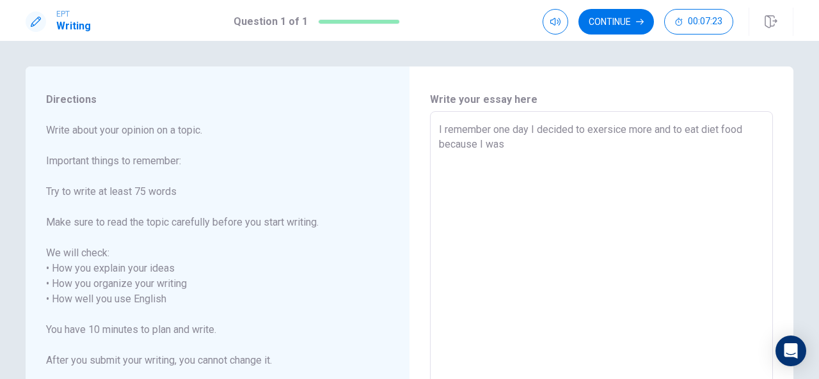
type textarea "I remember one day I decided to exersice more and to eat diet food because I wa…"
type textarea "x"
type textarea "I remember one day I decided to exersice more and to eat diet food because I wa…"
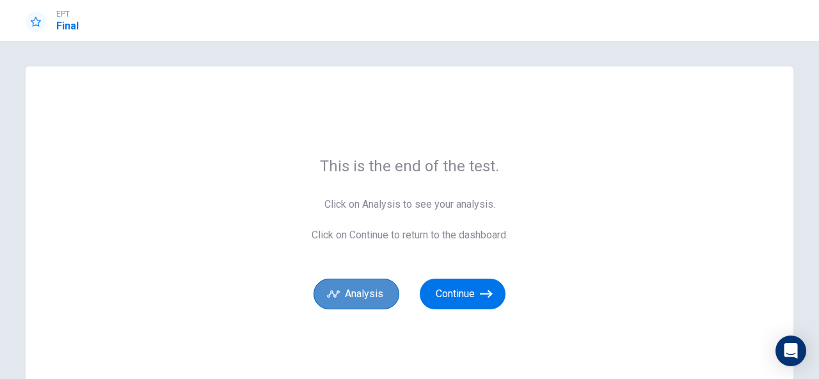
click at [359, 306] on button "Analysis" at bounding box center [357, 294] width 86 height 31
